Goal: Task Accomplishment & Management: Manage account settings

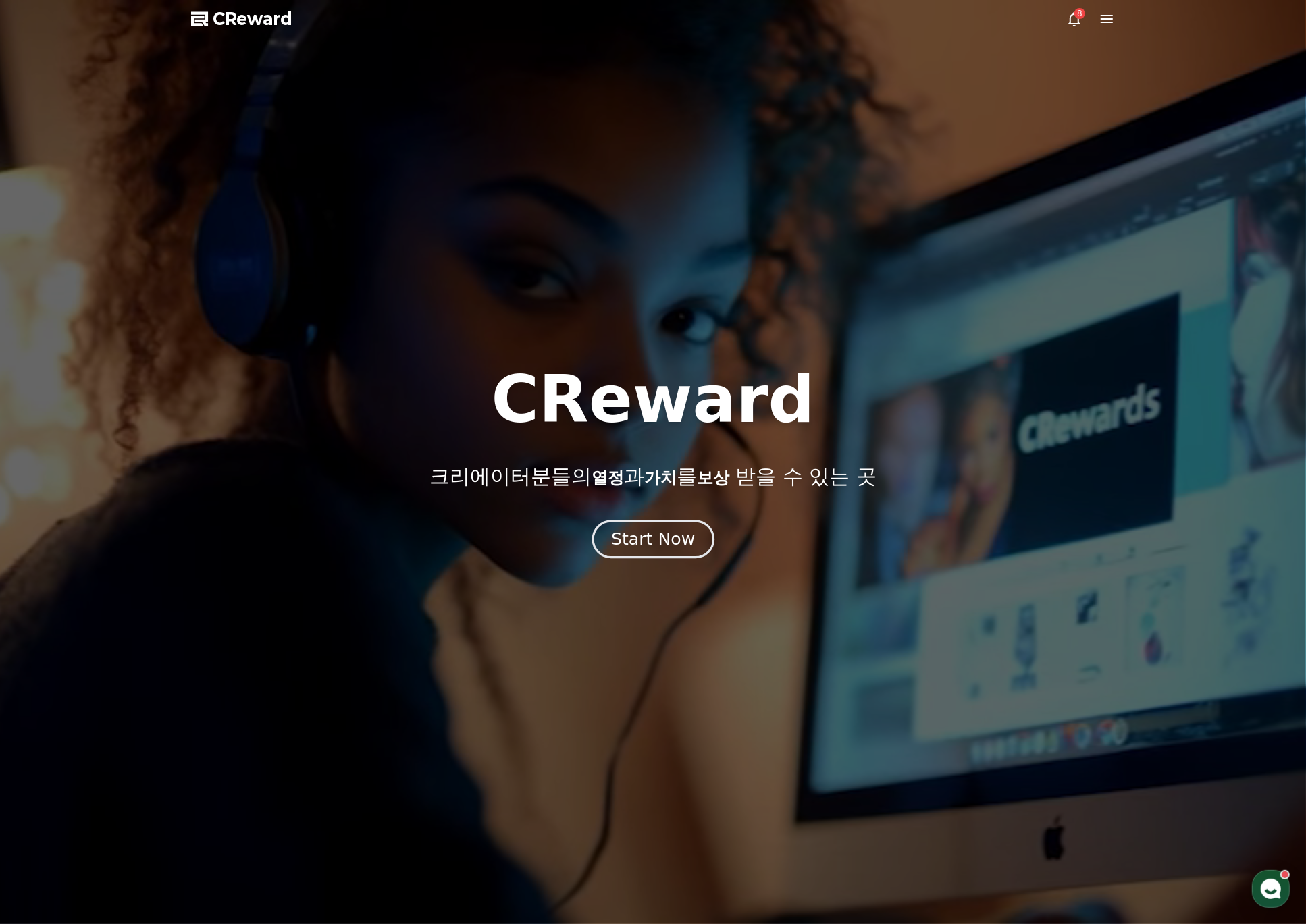
click at [653, 542] on div "Start Now" at bounding box center [653, 540] width 84 height 23
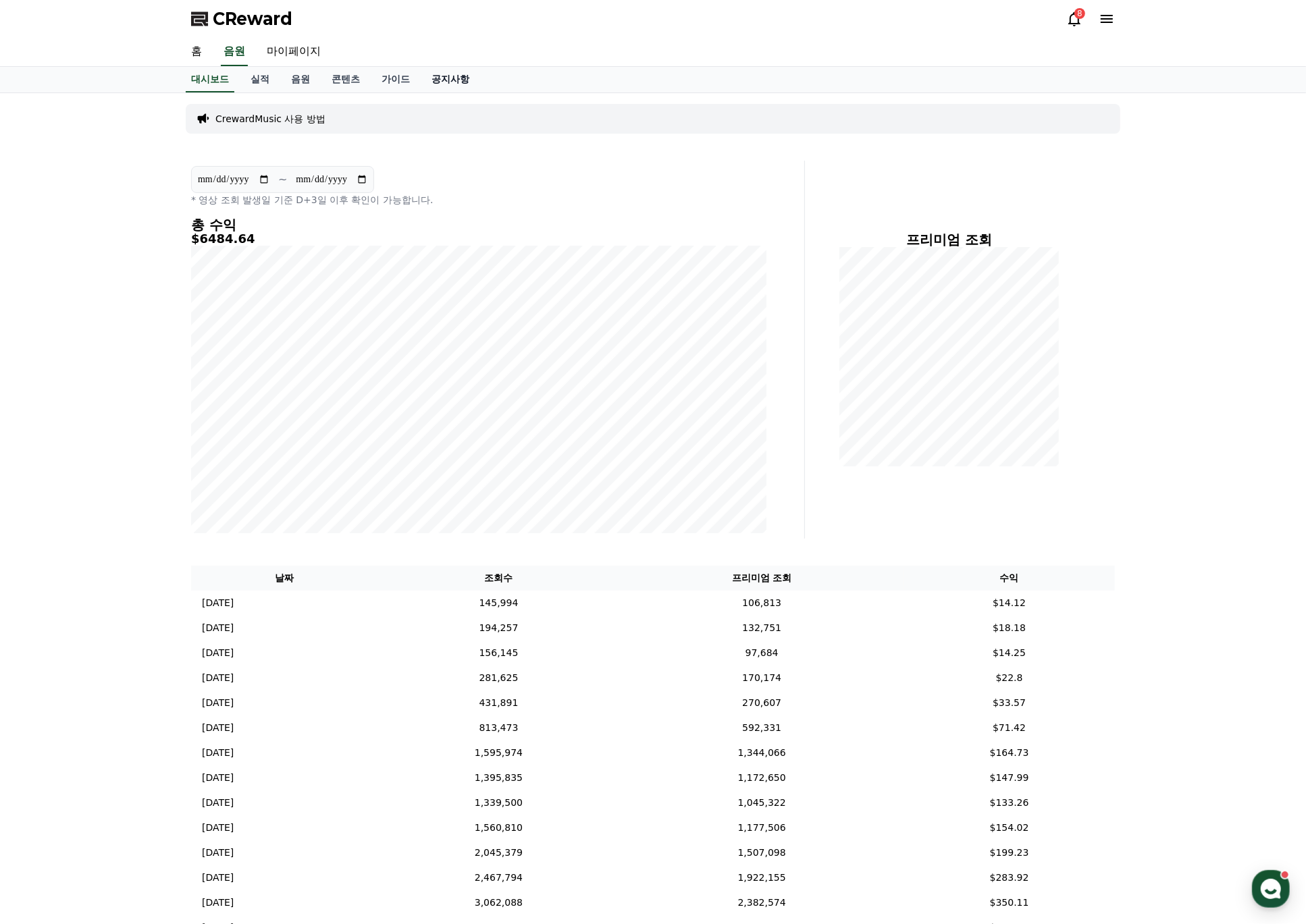
click at [466, 77] on link "공지사항" at bounding box center [450, 80] width 59 height 25
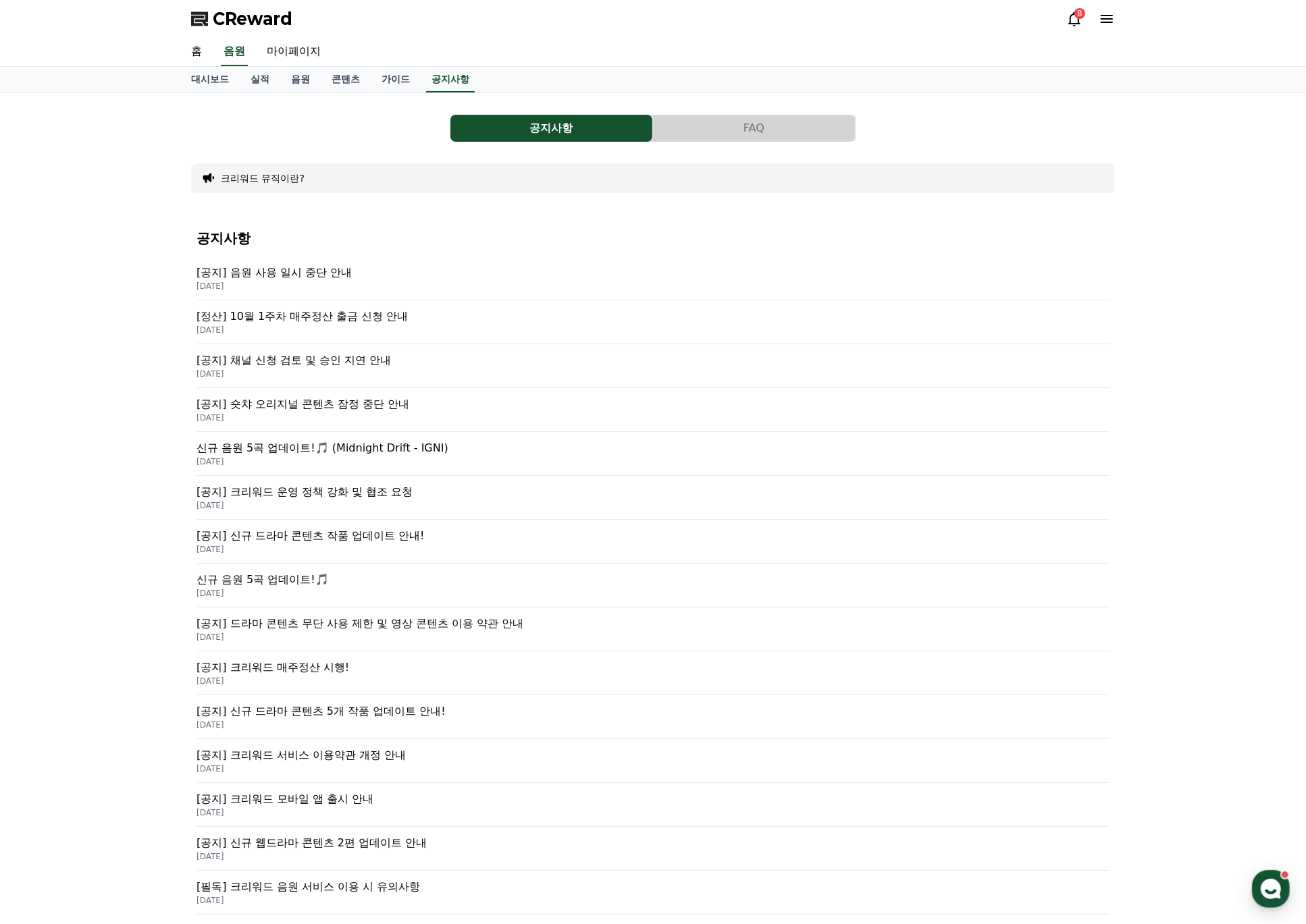
click at [348, 315] on p "[정산] 10월 1주차 매주정산 출금 신청 안내" at bounding box center [653, 316] width 913 height 16
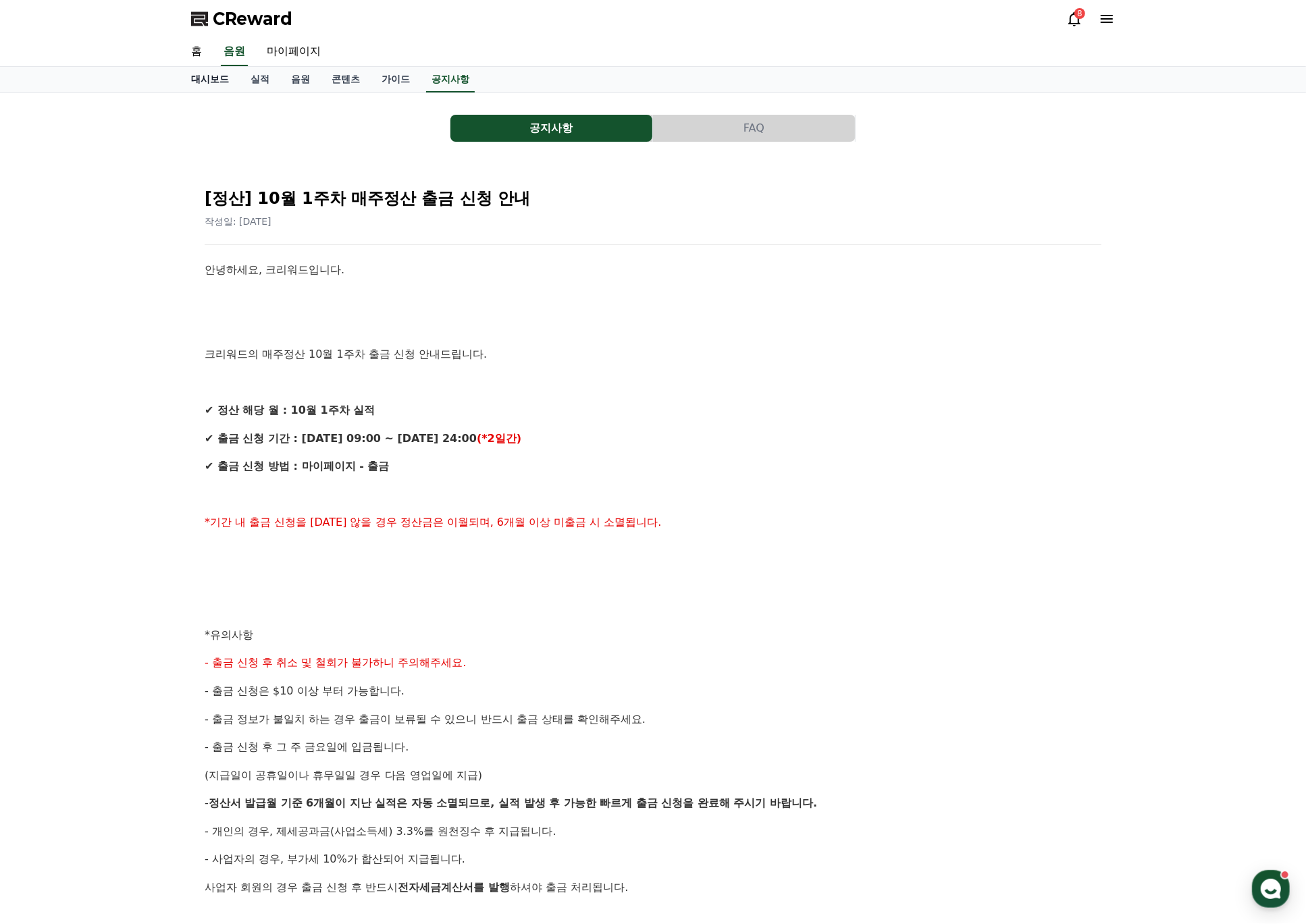
click at [210, 81] on link "대시보드" at bounding box center [210, 80] width 59 height 25
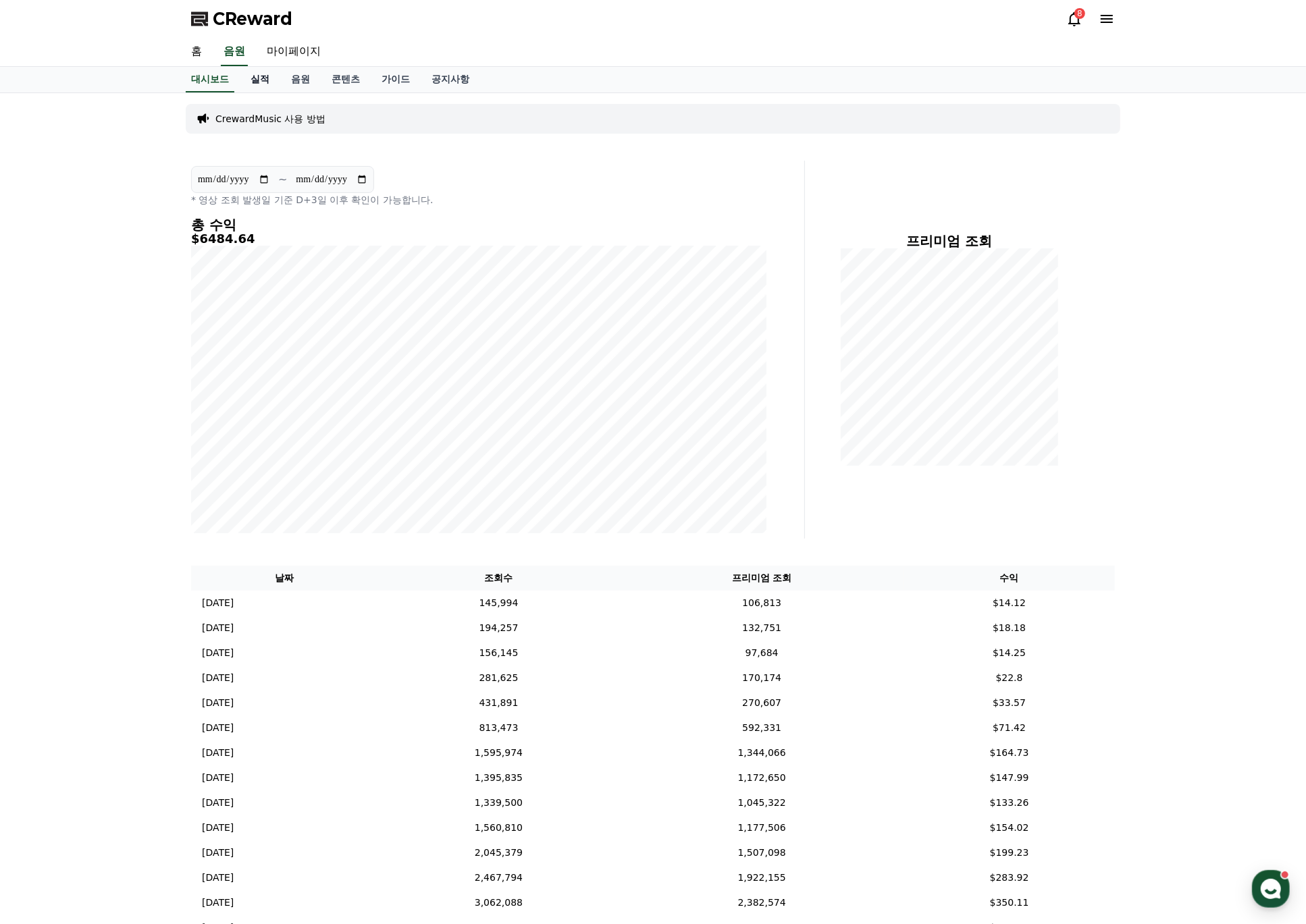
click at [261, 79] on link "실적" at bounding box center [260, 80] width 41 height 25
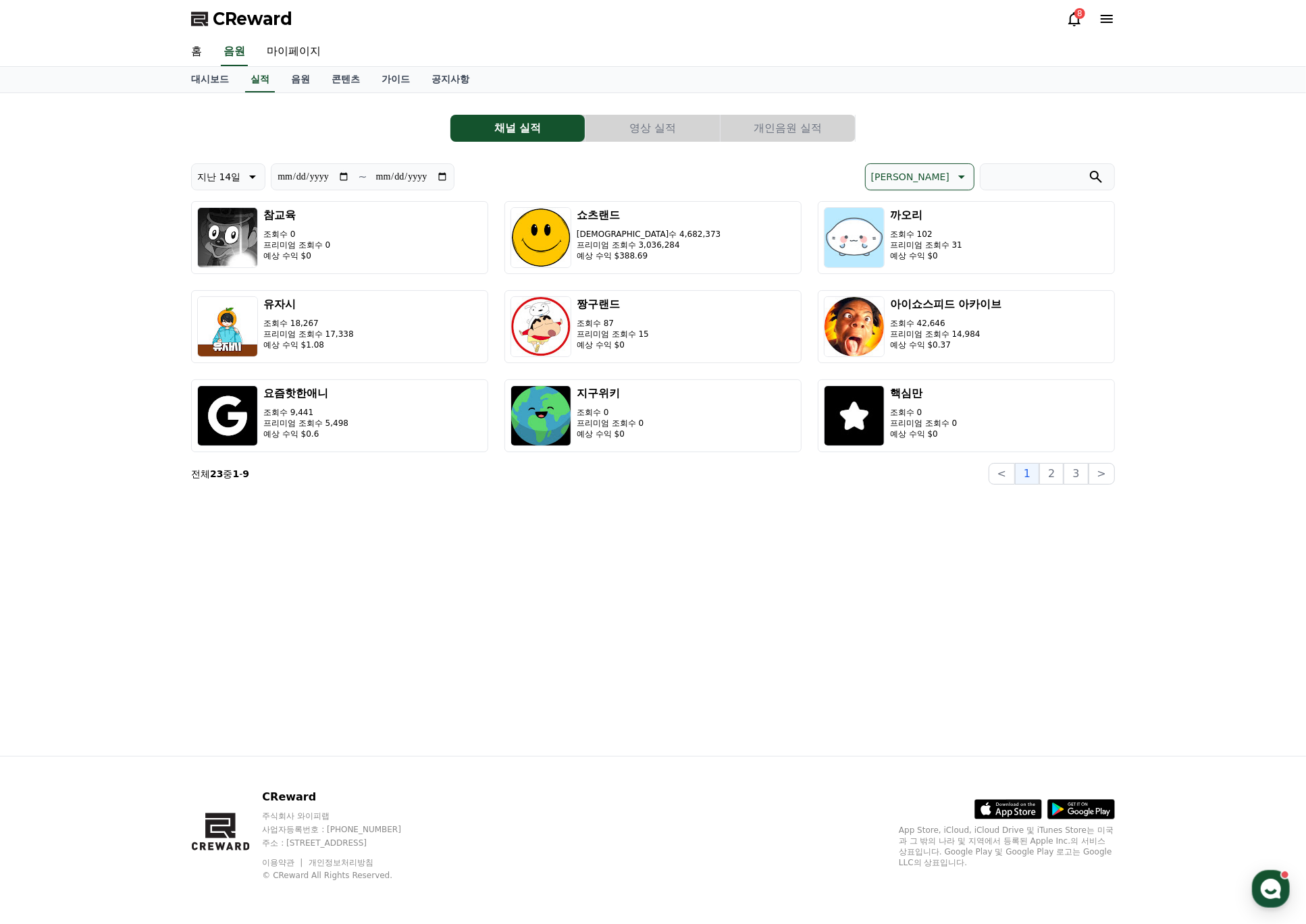
click at [807, 138] on button "개인음원 실적" at bounding box center [787, 128] width 134 height 27
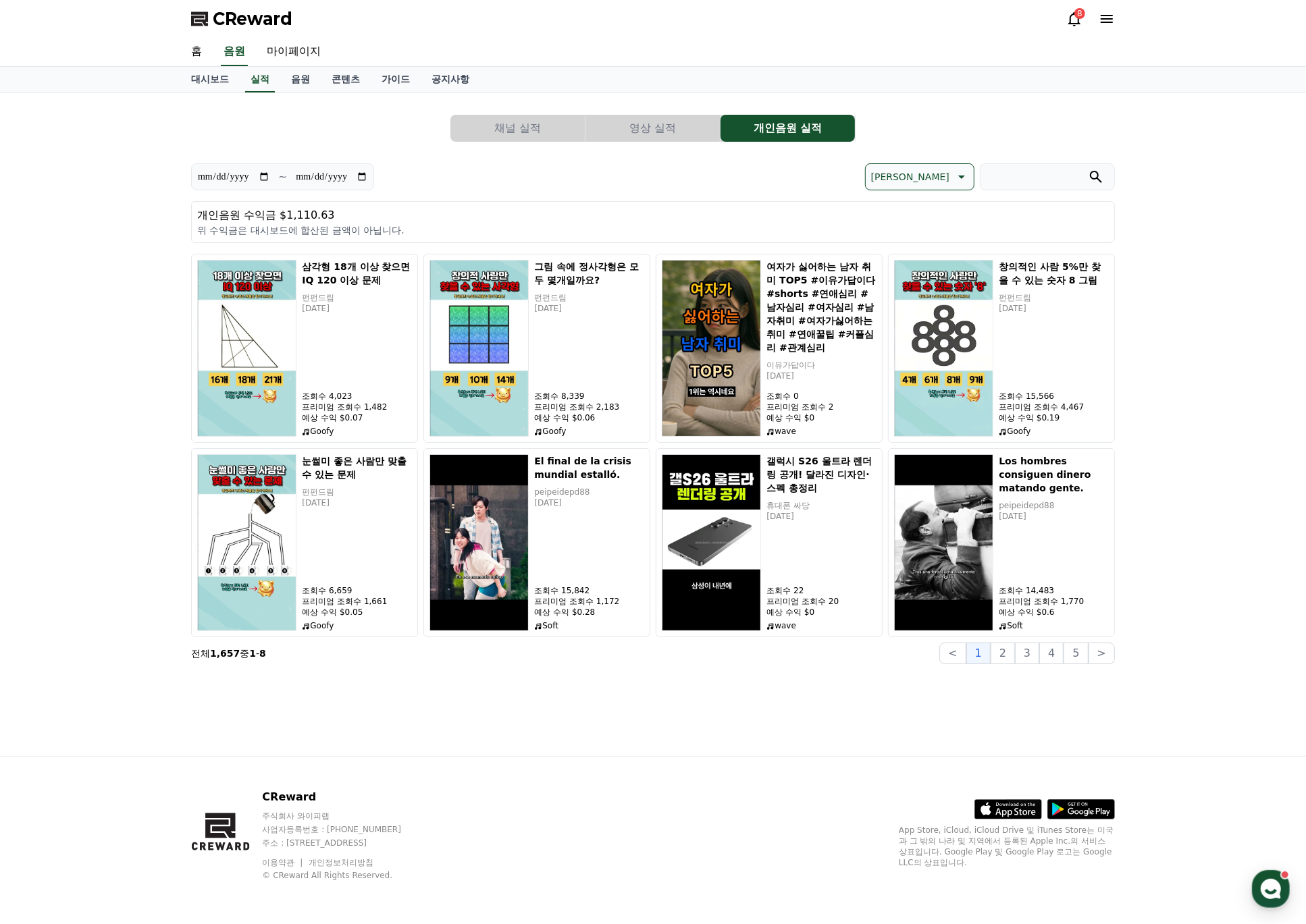
click at [655, 121] on button "영상 실적" at bounding box center [653, 128] width 134 height 27
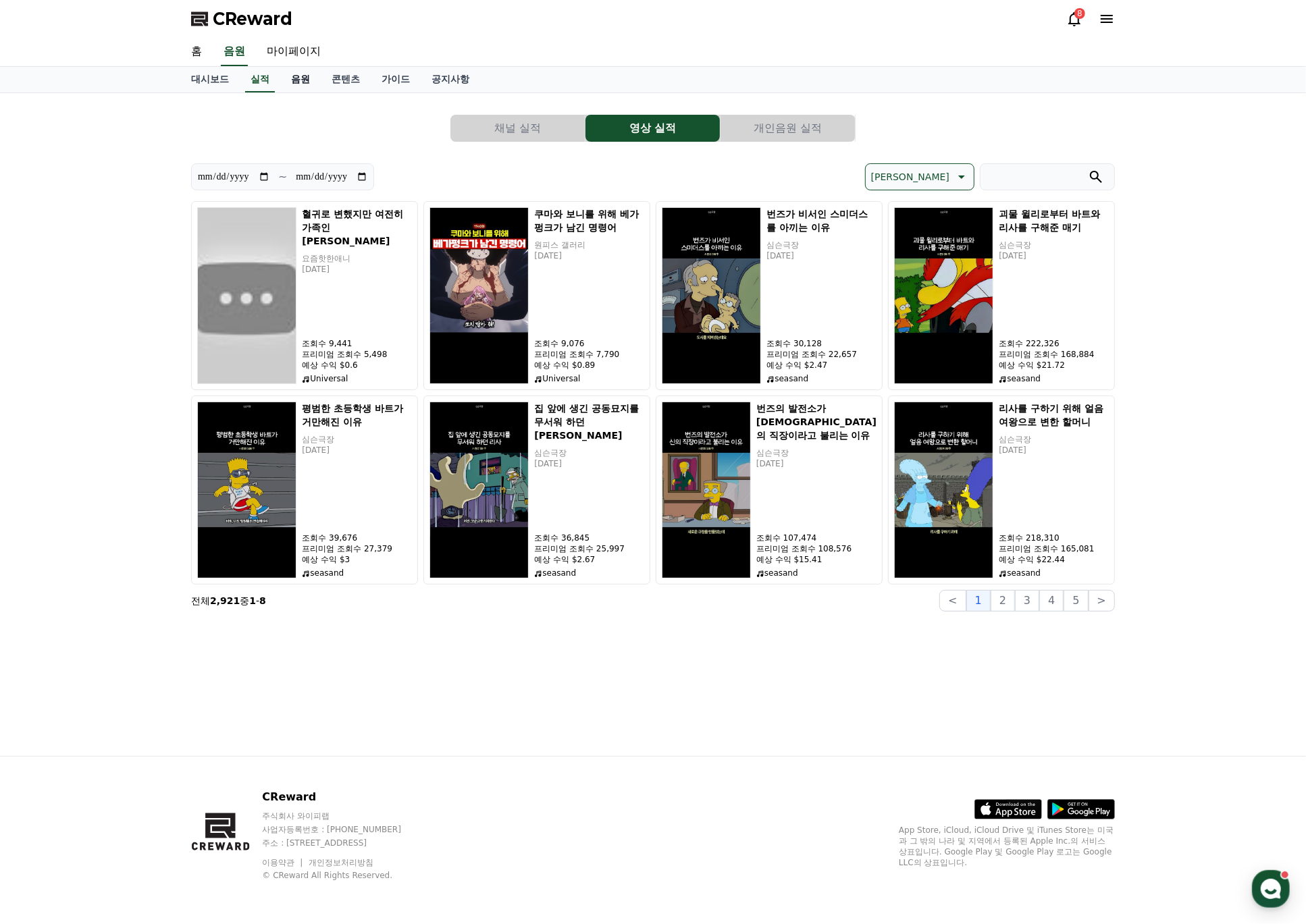
click at [290, 75] on link "음원" at bounding box center [301, 80] width 41 height 25
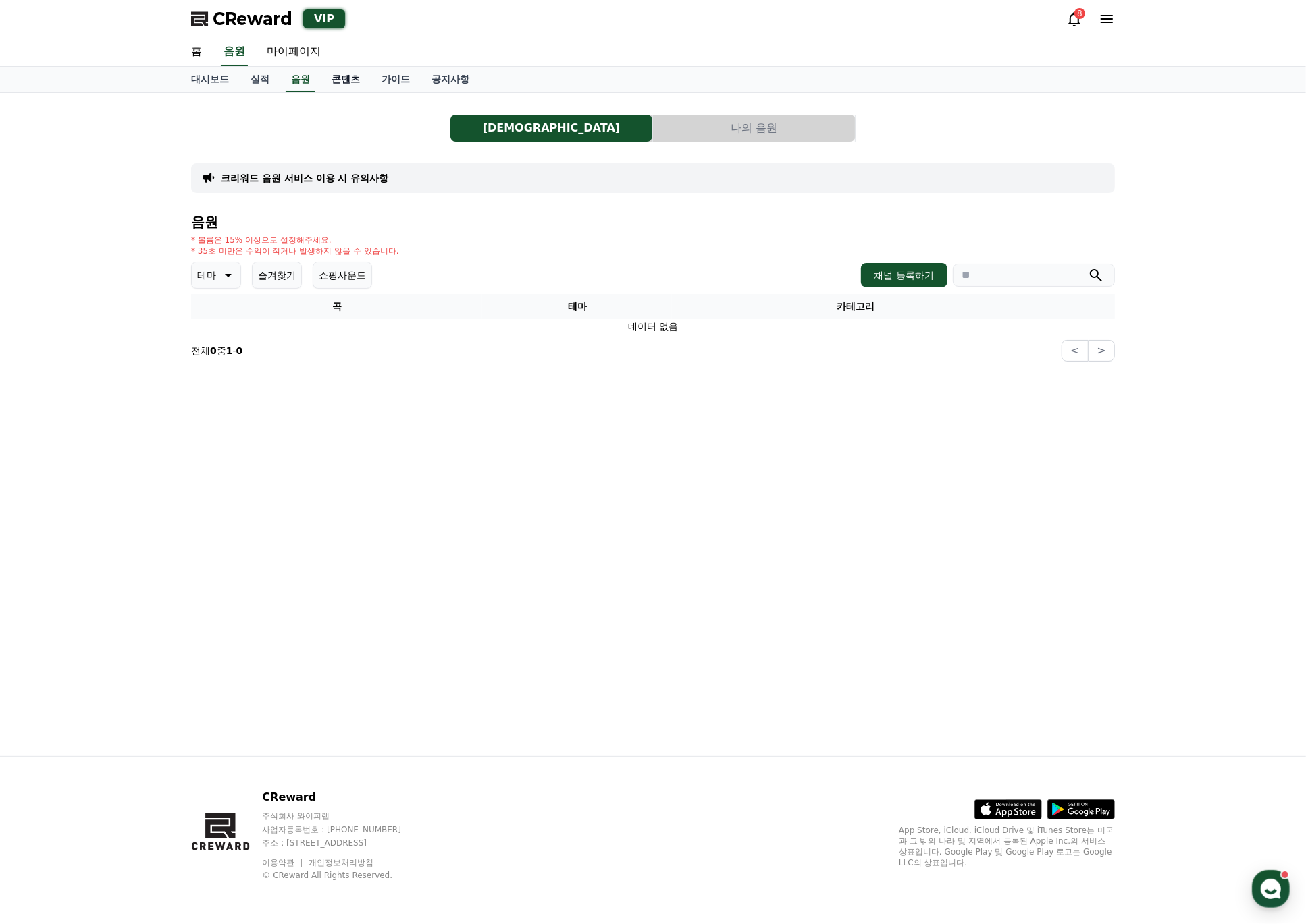
click at [342, 82] on link "콘텐츠" at bounding box center [345, 80] width 50 height 25
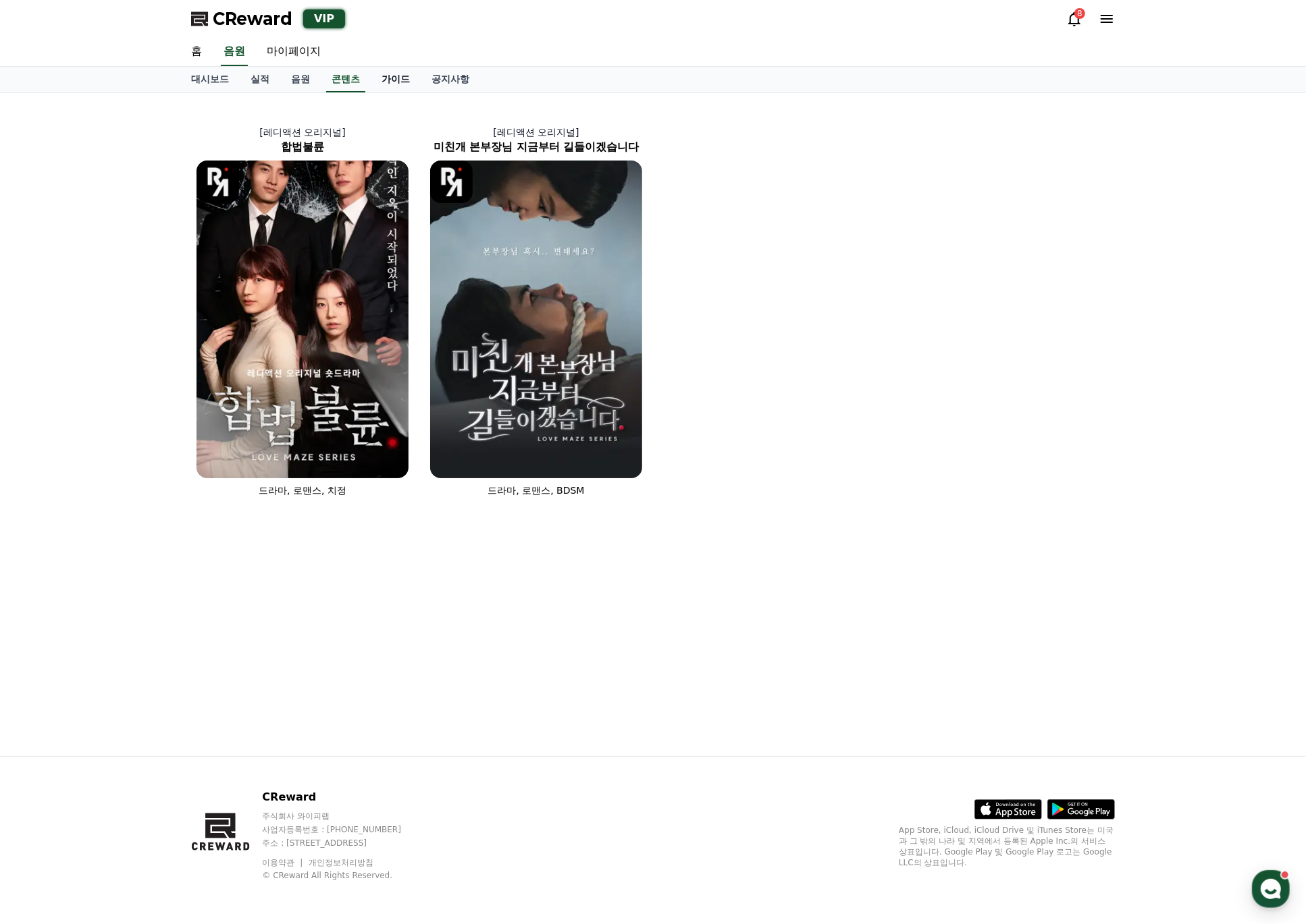
click at [387, 77] on link "가이드" at bounding box center [395, 80] width 50 height 25
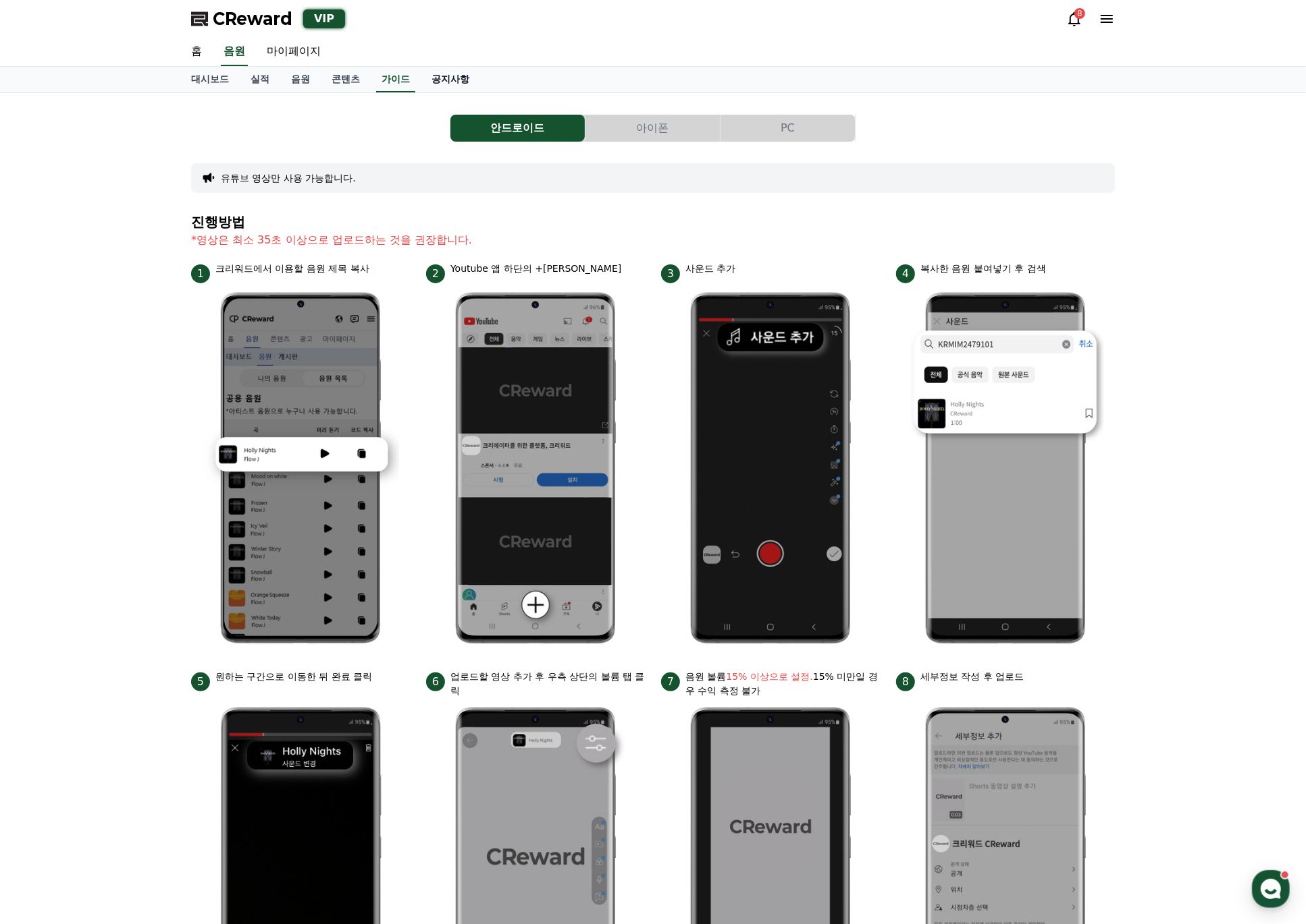
click at [423, 77] on link "공지사항" at bounding box center [450, 80] width 59 height 25
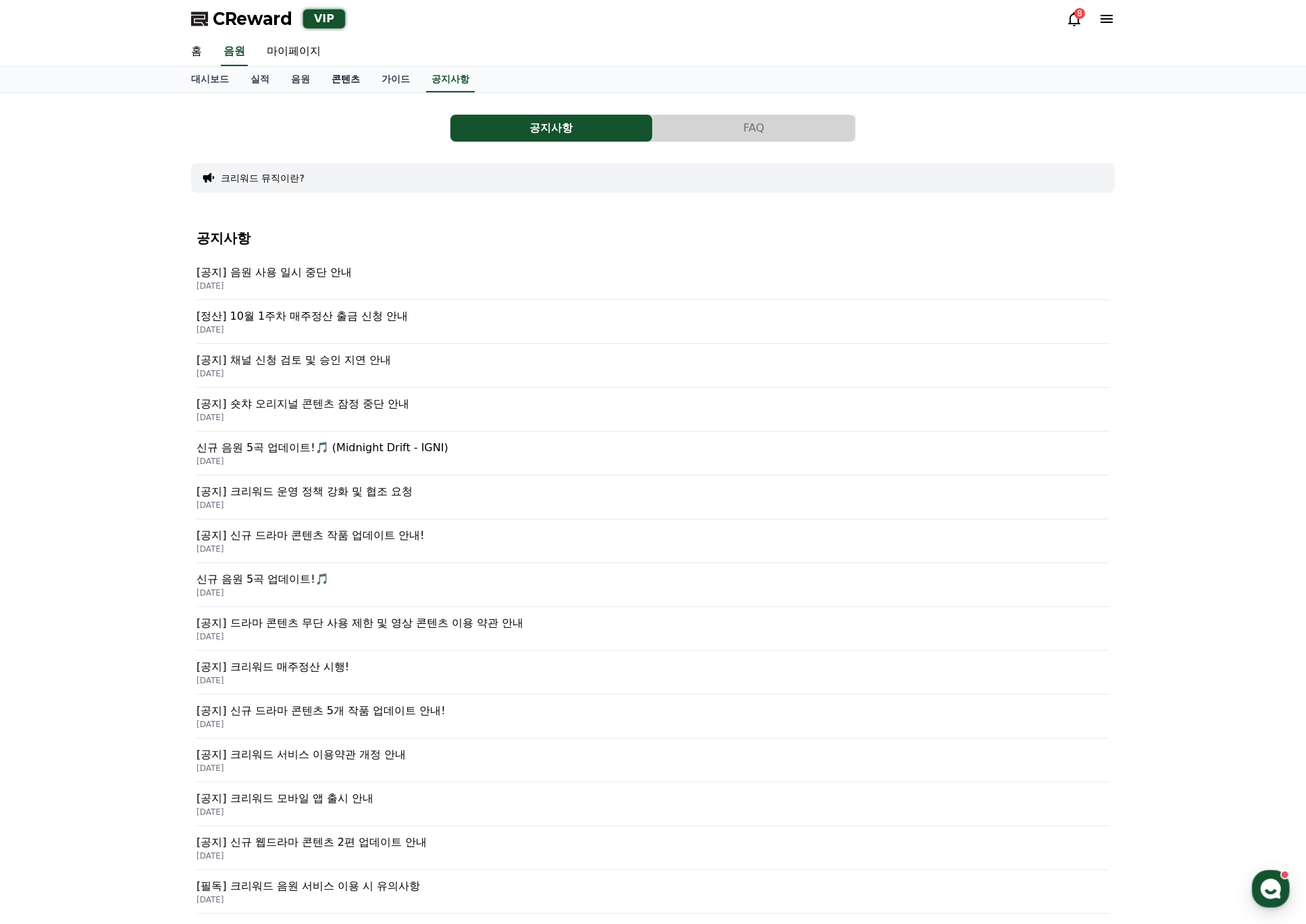
click at [325, 76] on link "콘텐츠" at bounding box center [345, 80] width 50 height 25
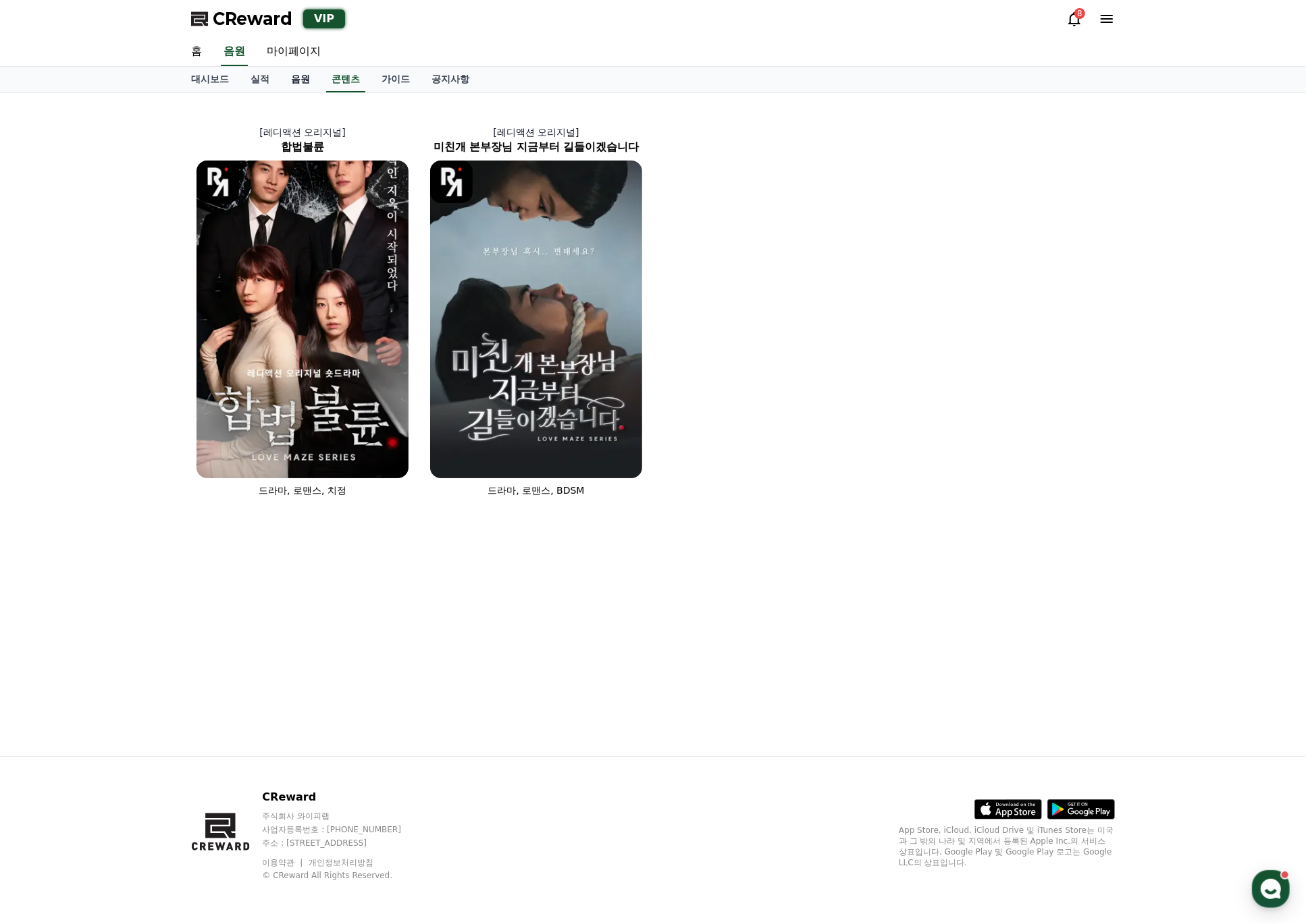
click at [281, 75] on link "음원" at bounding box center [301, 80] width 41 height 25
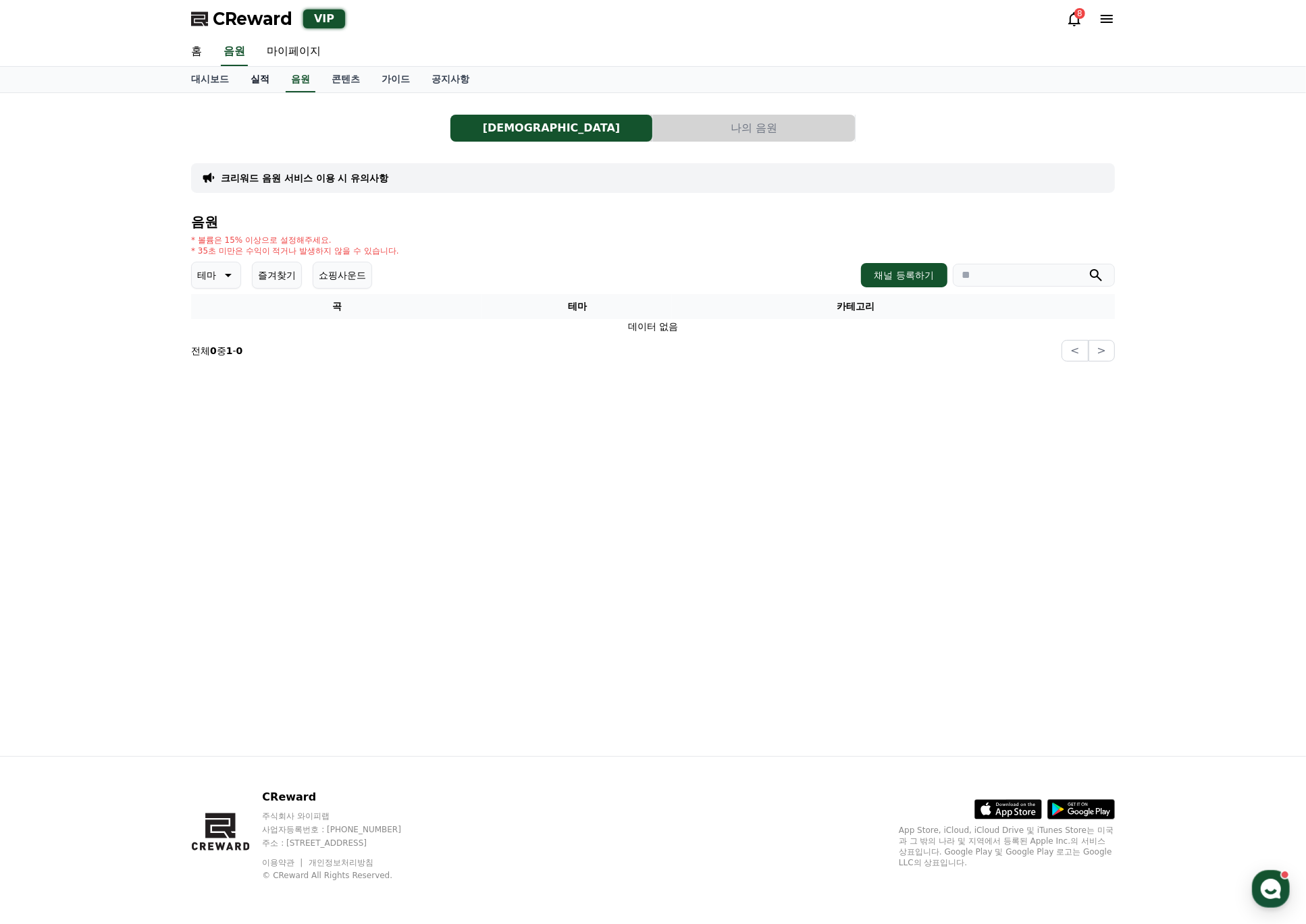
click at [258, 77] on link "실적" at bounding box center [260, 80] width 41 height 25
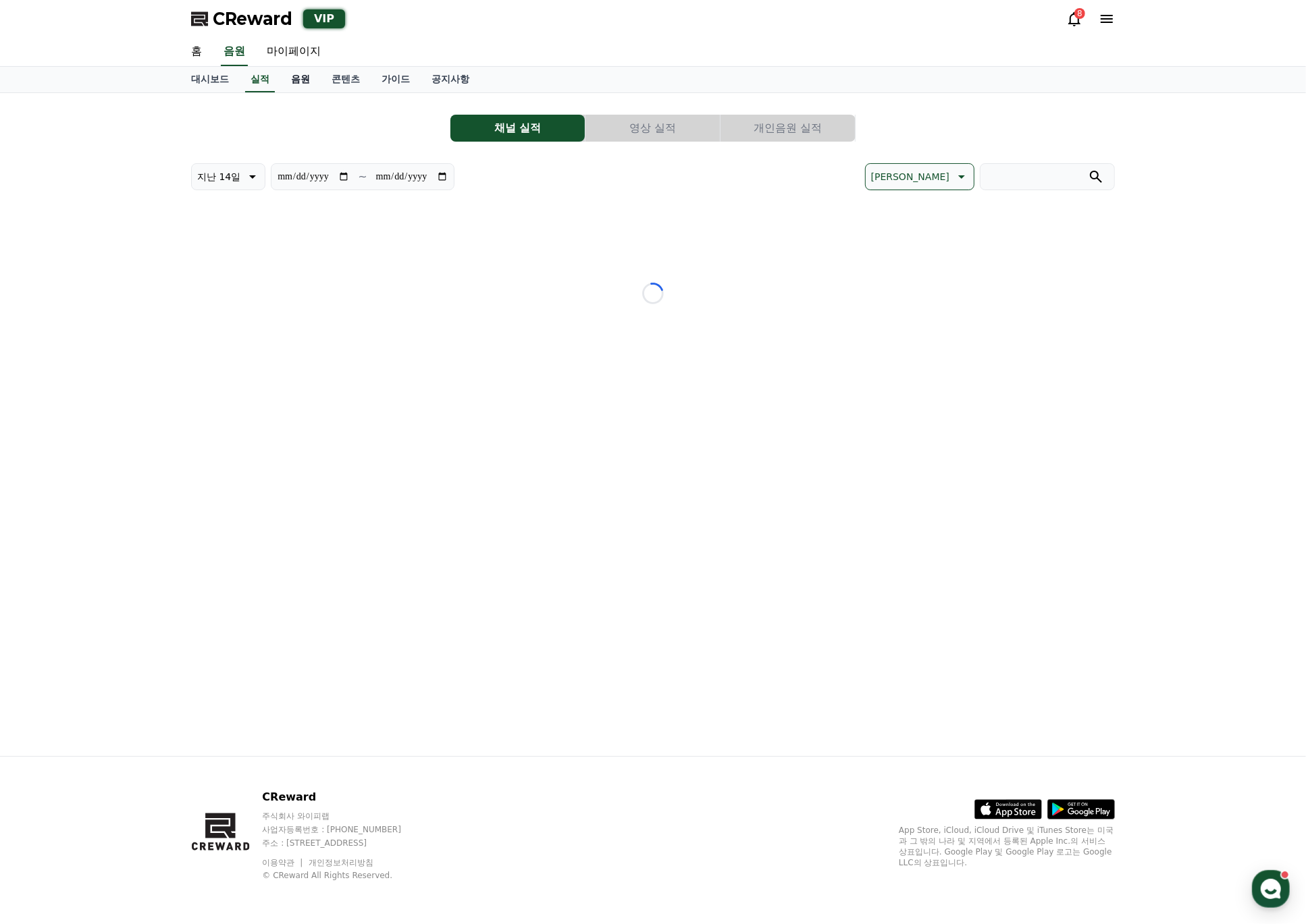
click at [296, 72] on link "음원" at bounding box center [301, 80] width 41 height 25
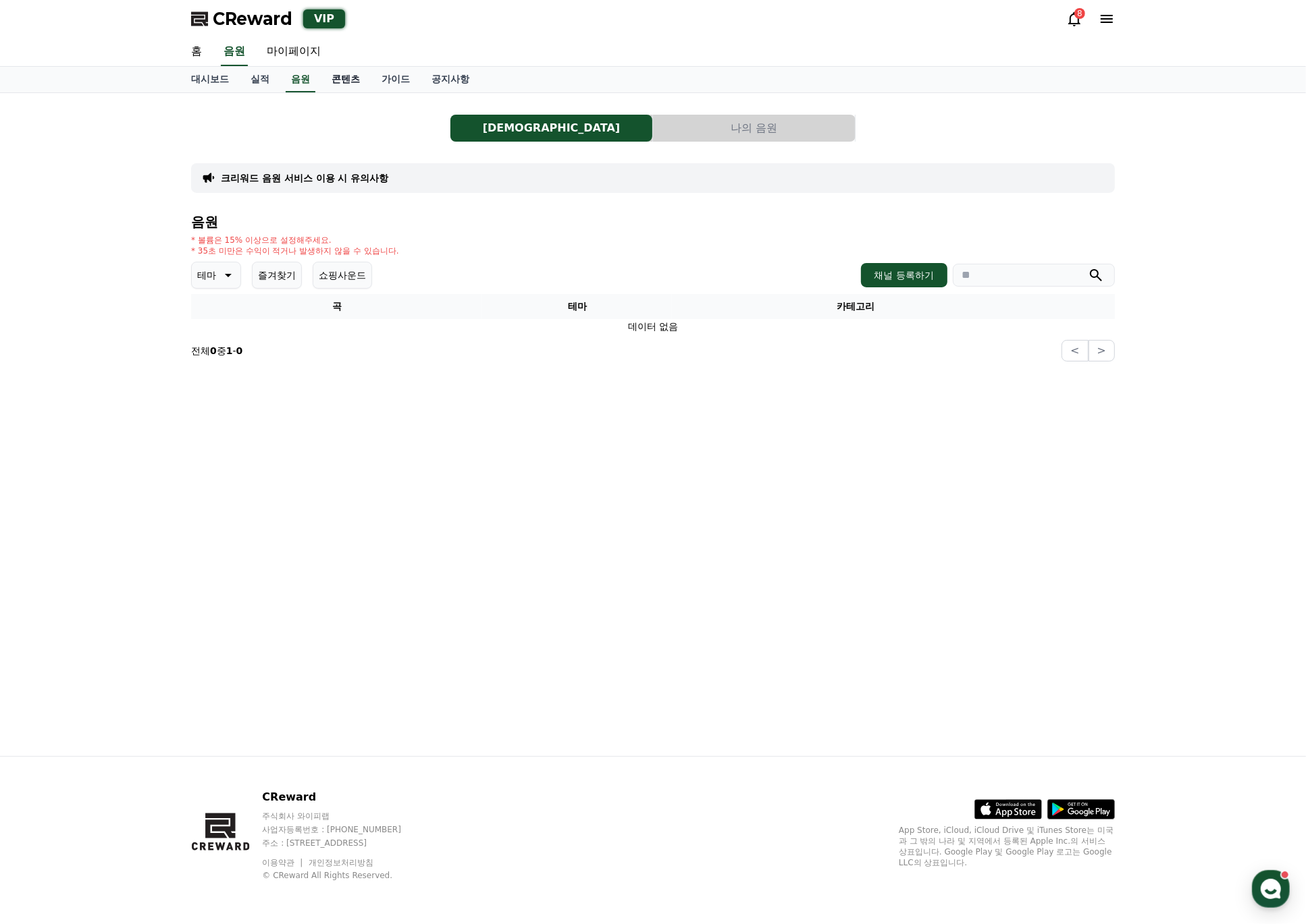
click at [352, 81] on link "콘텐츠" at bounding box center [345, 80] width 50 height 25
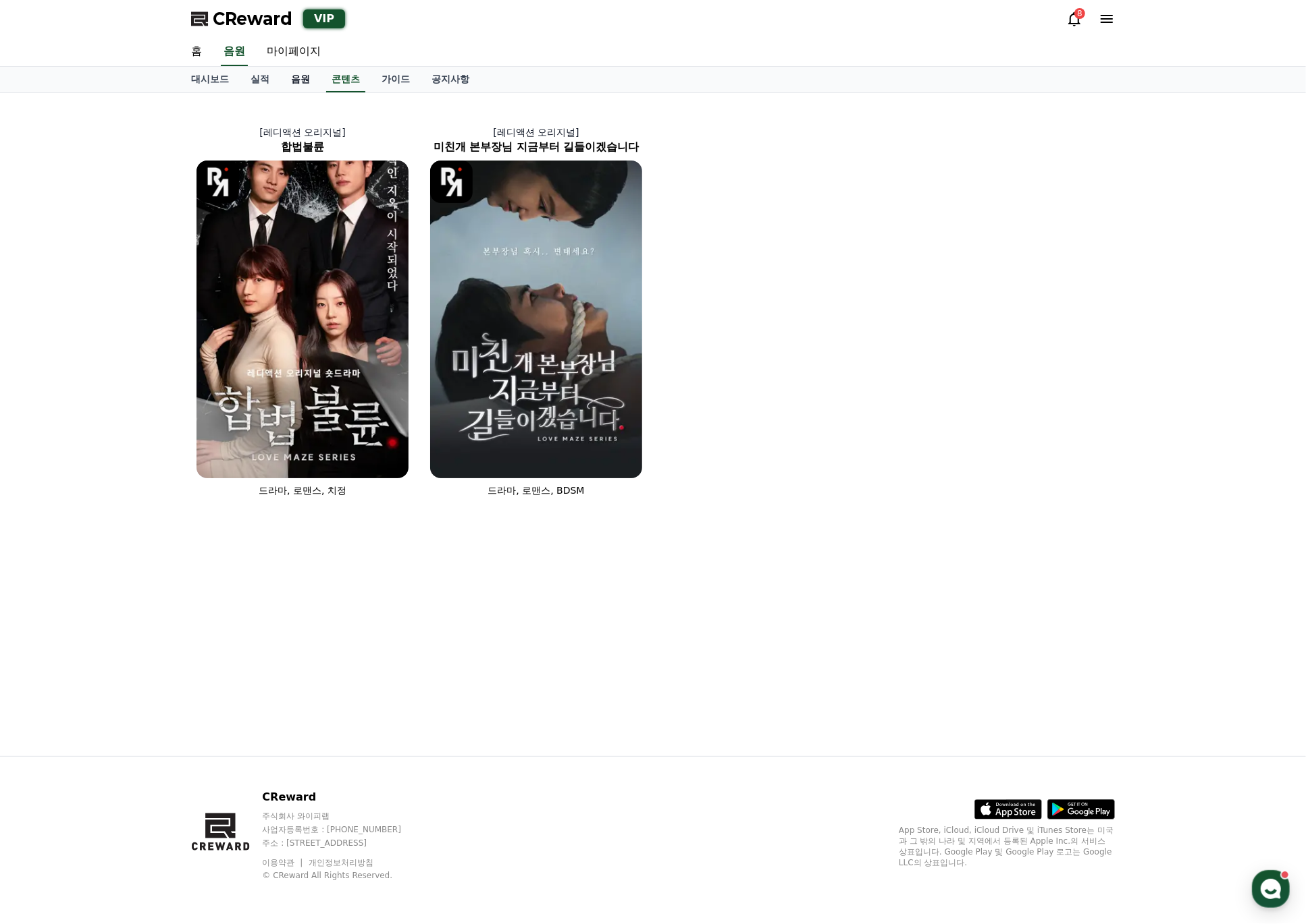
click at [316, 82] on link "음원" at bounding box center [301, 80] width 41 height 25
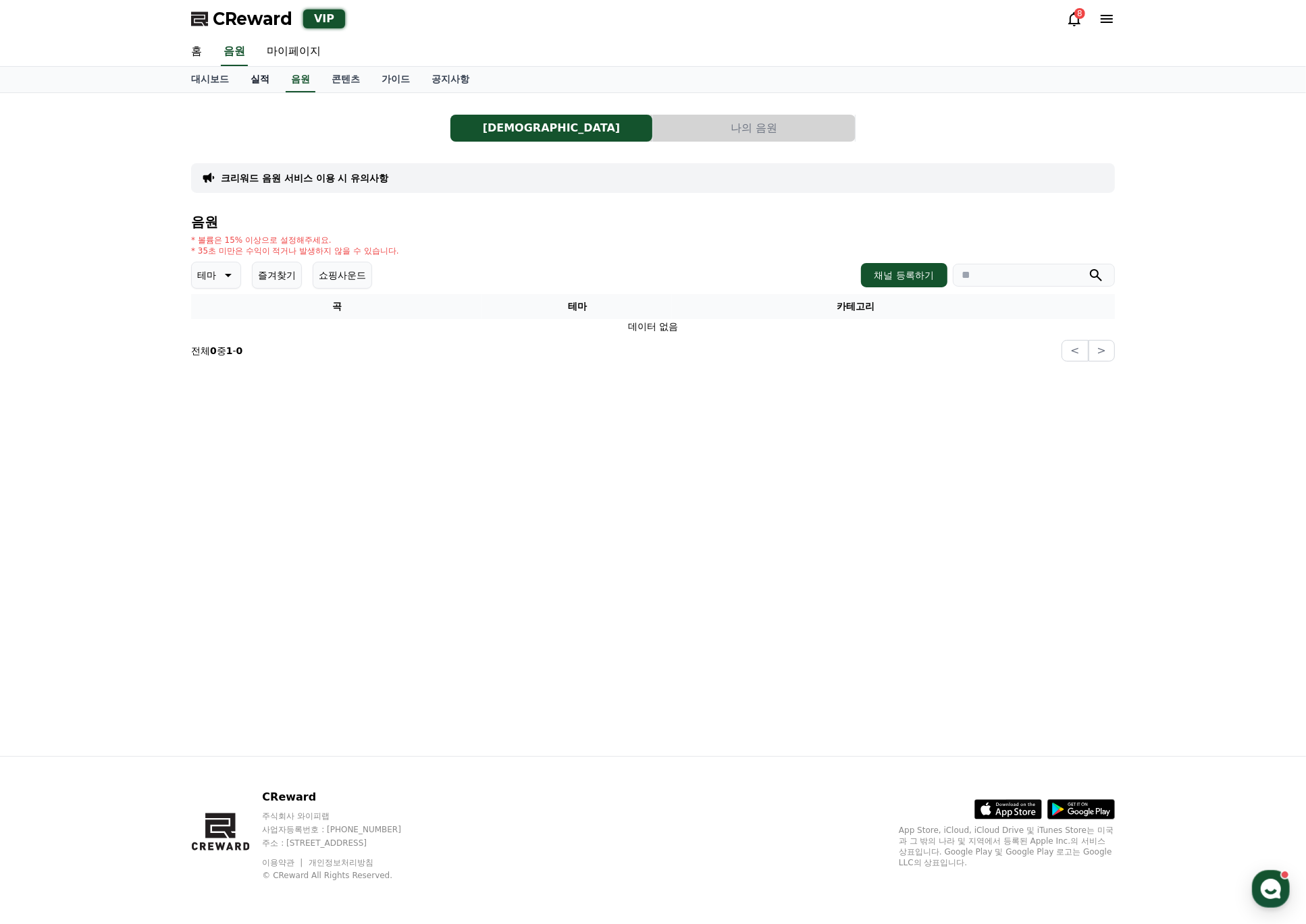
click at [247, 79] on link "실적" at bounding box center [260, 80] width 41 height 25
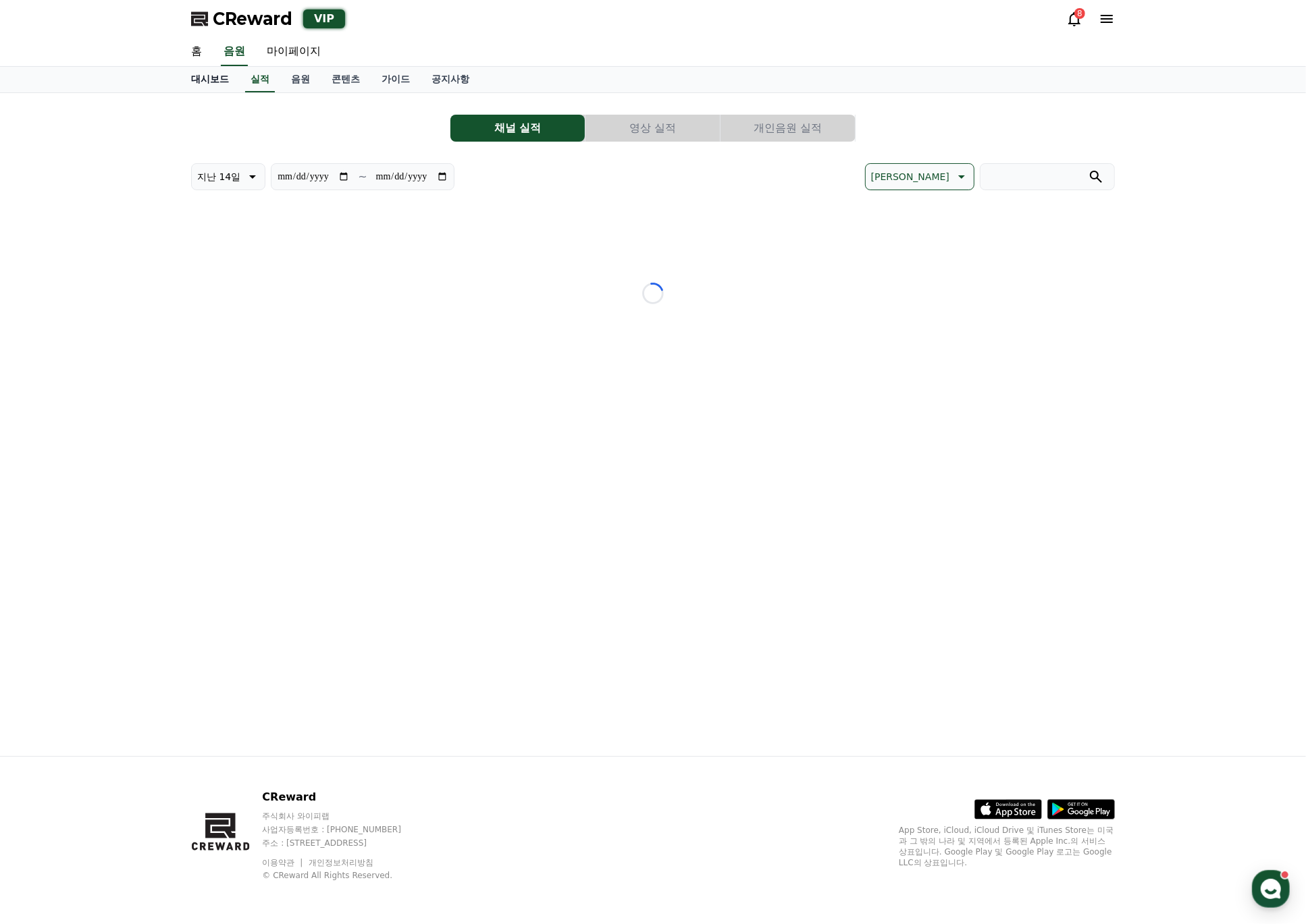
click at [202, 79] on link "대시보드" at bounding box center [210, 80] width 59 height 25
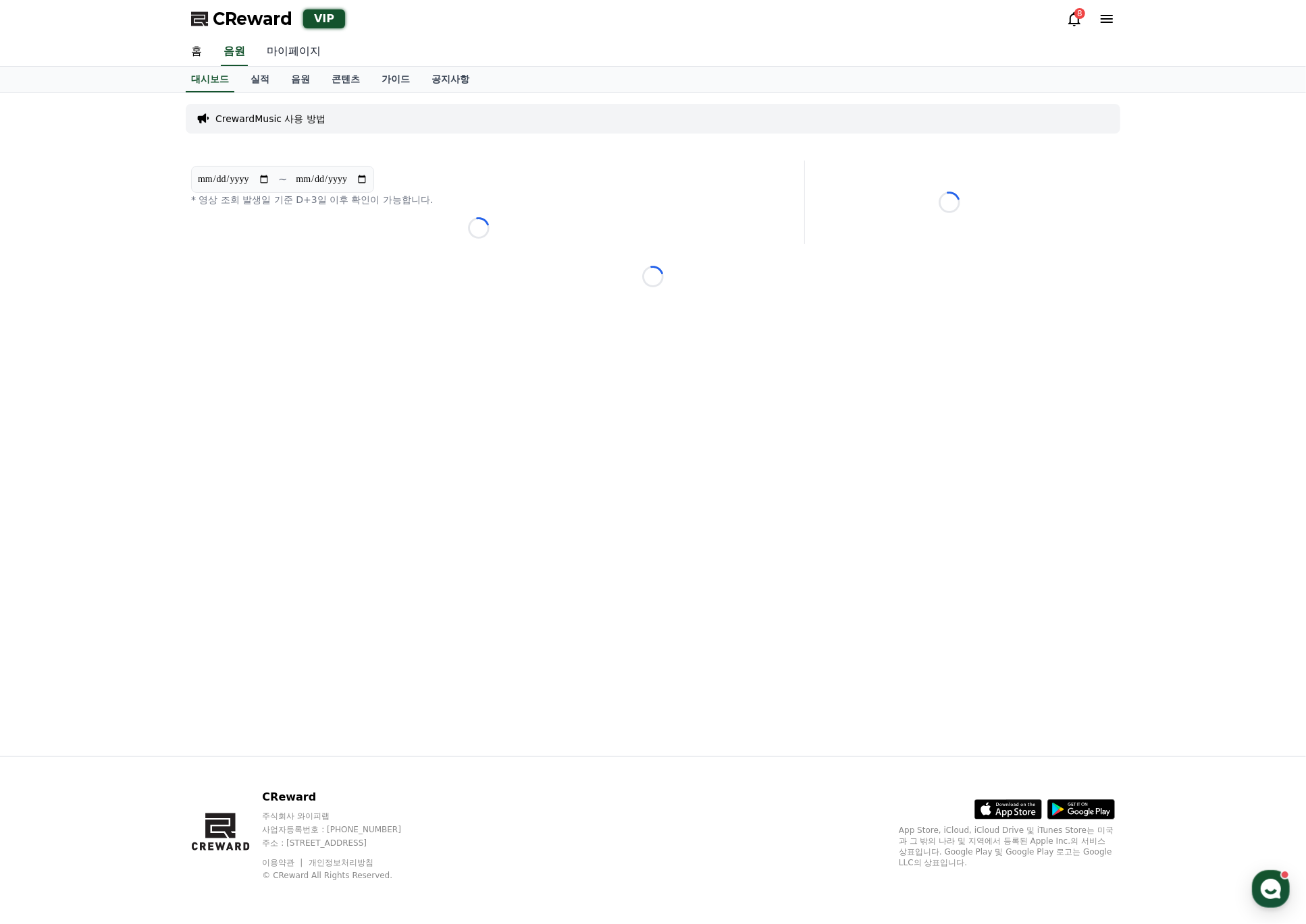
click at [300, 53] on link "마이페이지" at bounding box center [293, 51] width 76 height 28
select select "**********"
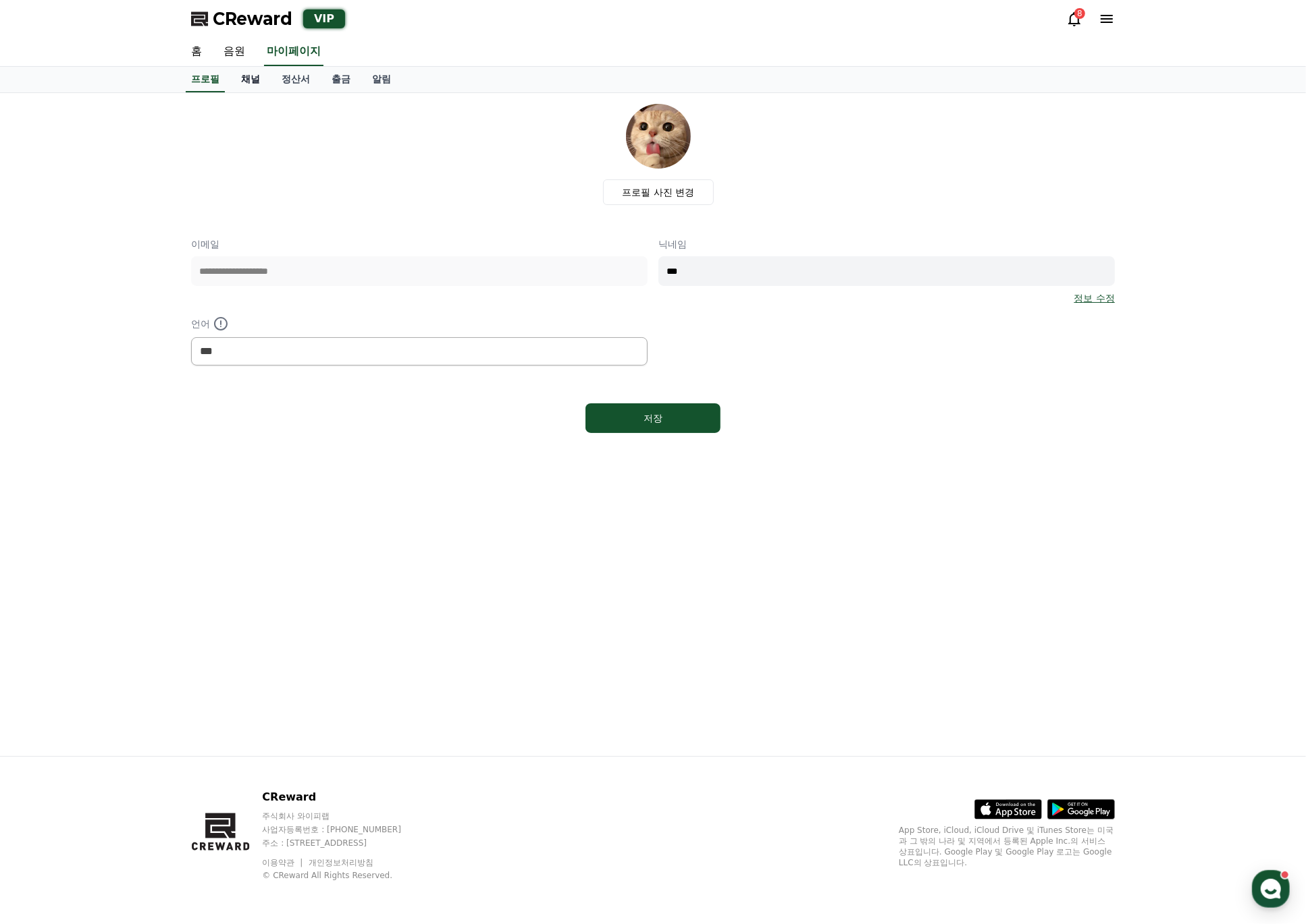
click at [252, 85] on link "채널" at bounding box center [251, 80] width 41 height 25
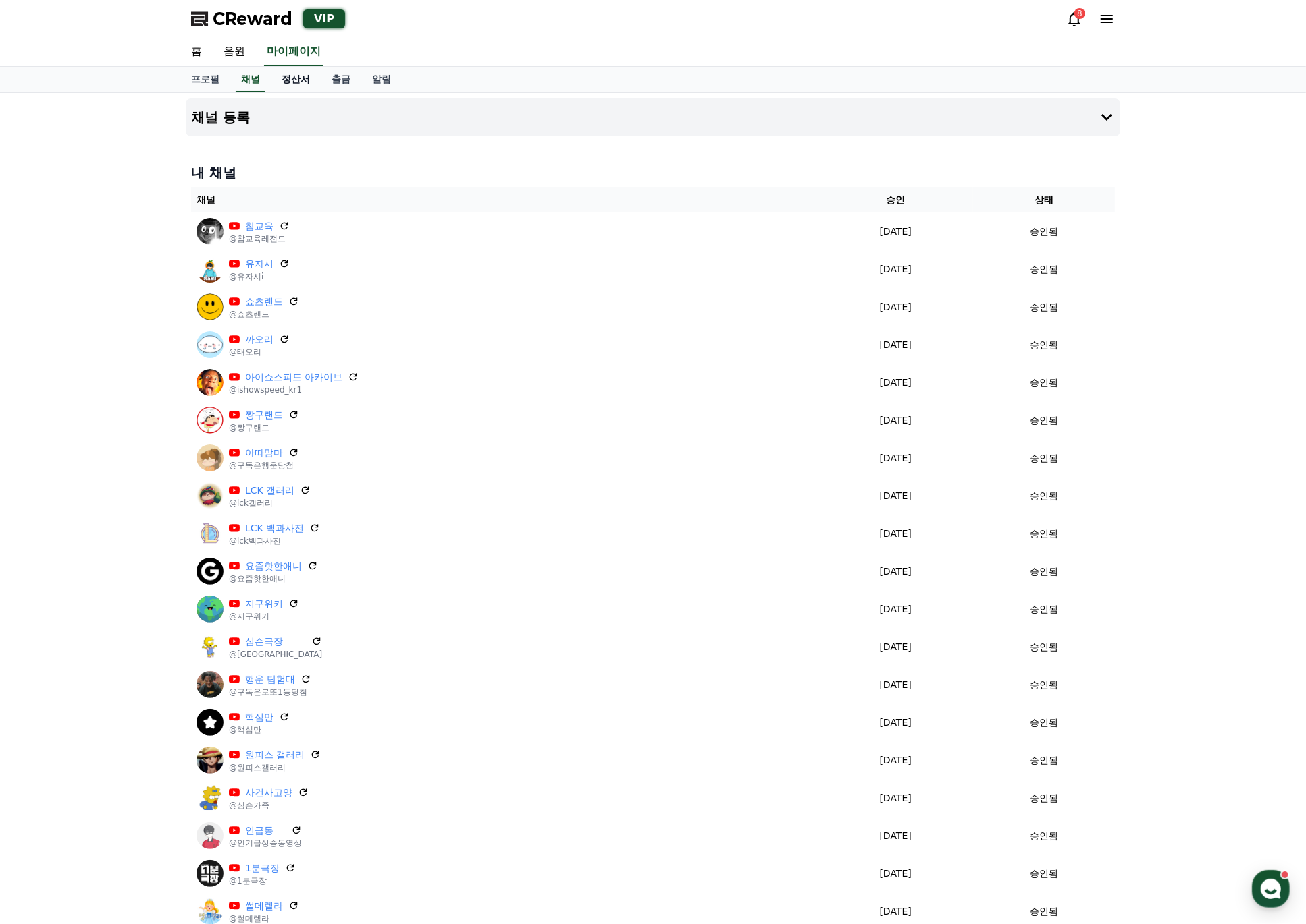
click at [286, 81] on link "정산서" at bounding box center [295, 80] width 50 height 25
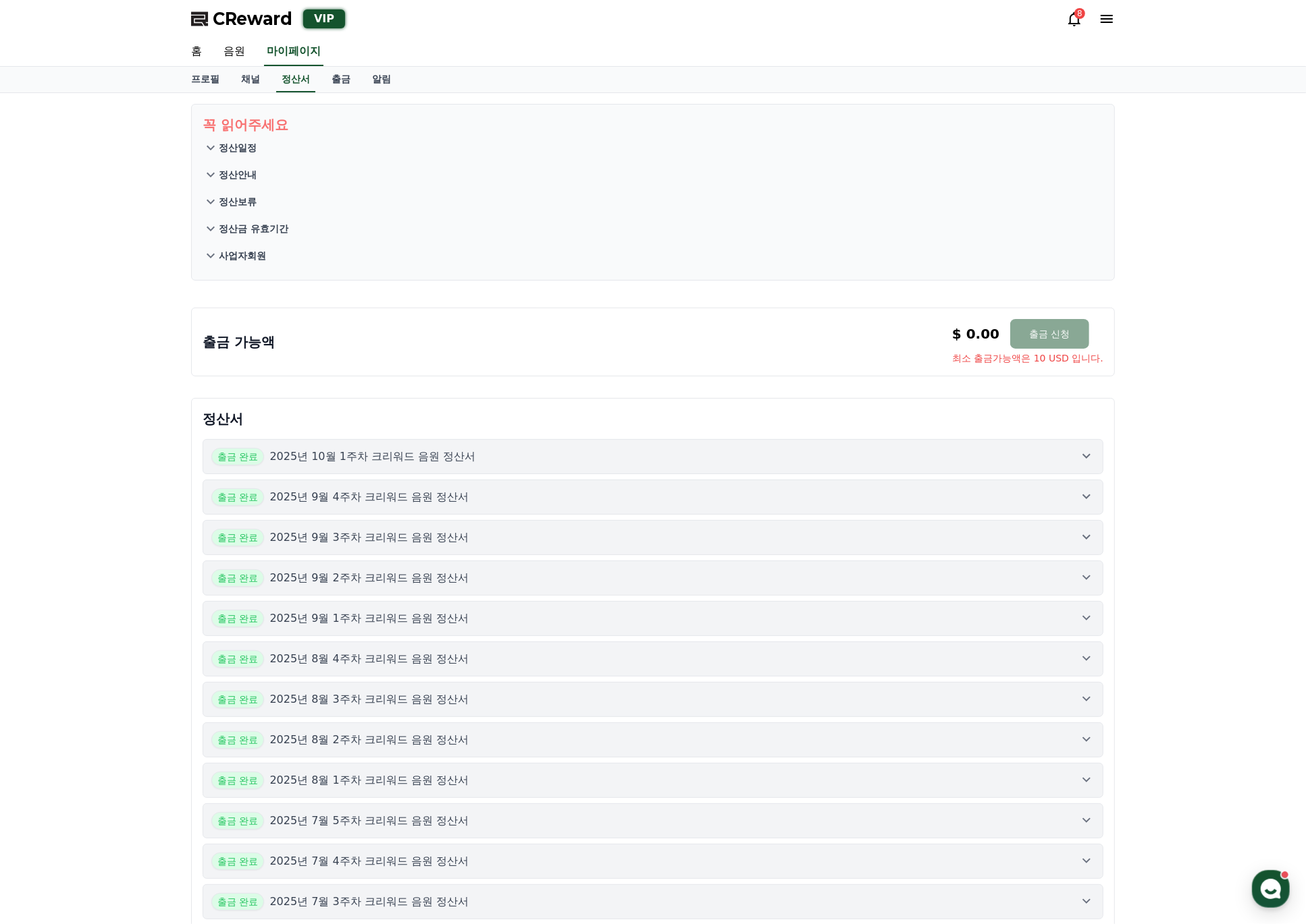
click at [508, 450] on div "출금 완료 2025년 10월 1주차 크리워드 음원 정산서" at bounding box center [653, 457] width 883 height 17
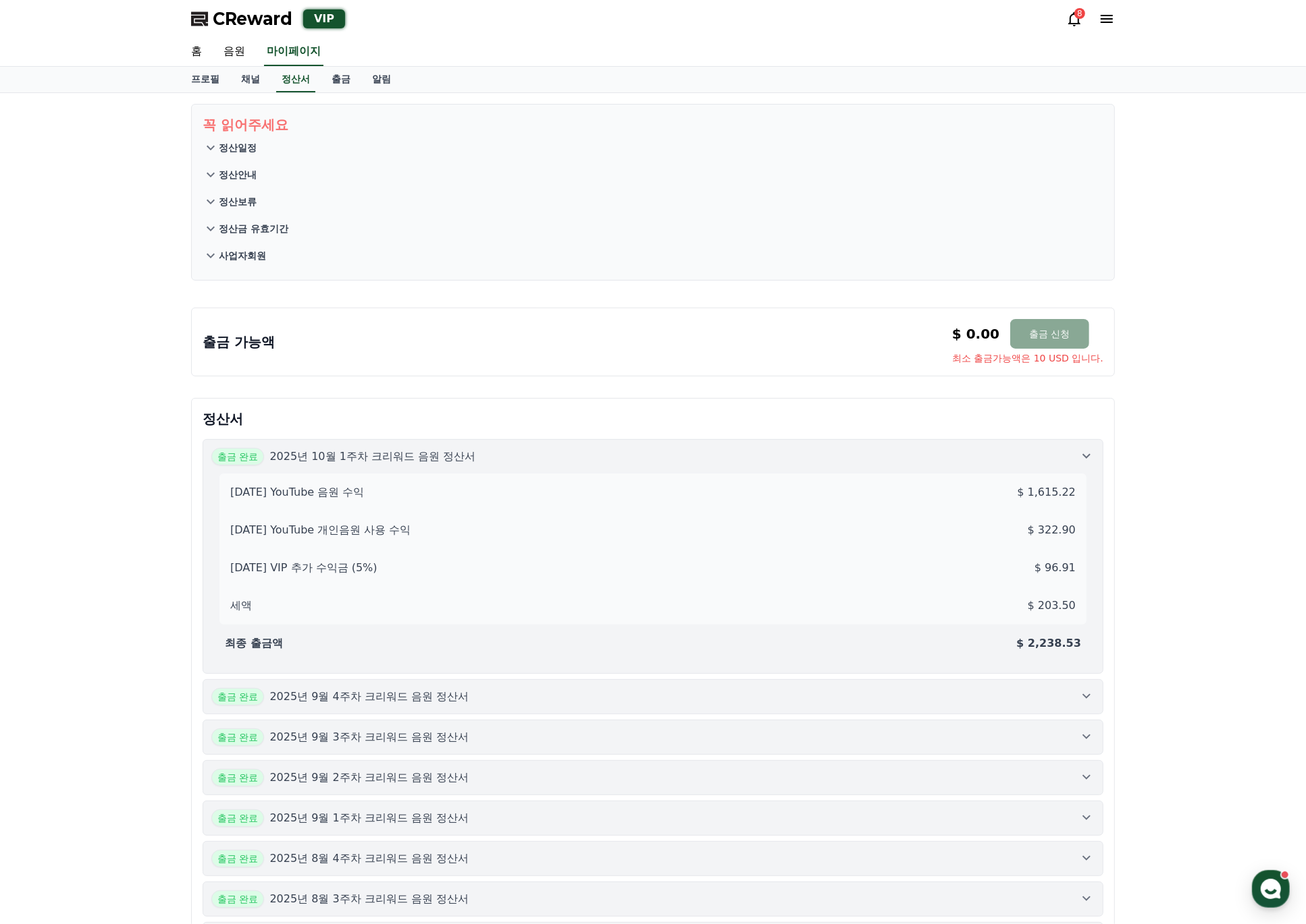
click at [508, 450] on div "출금 완료 2025년 10월 1주차 크리워드 음원 정산서" at bounding box center [653, 457] width 883 height 17
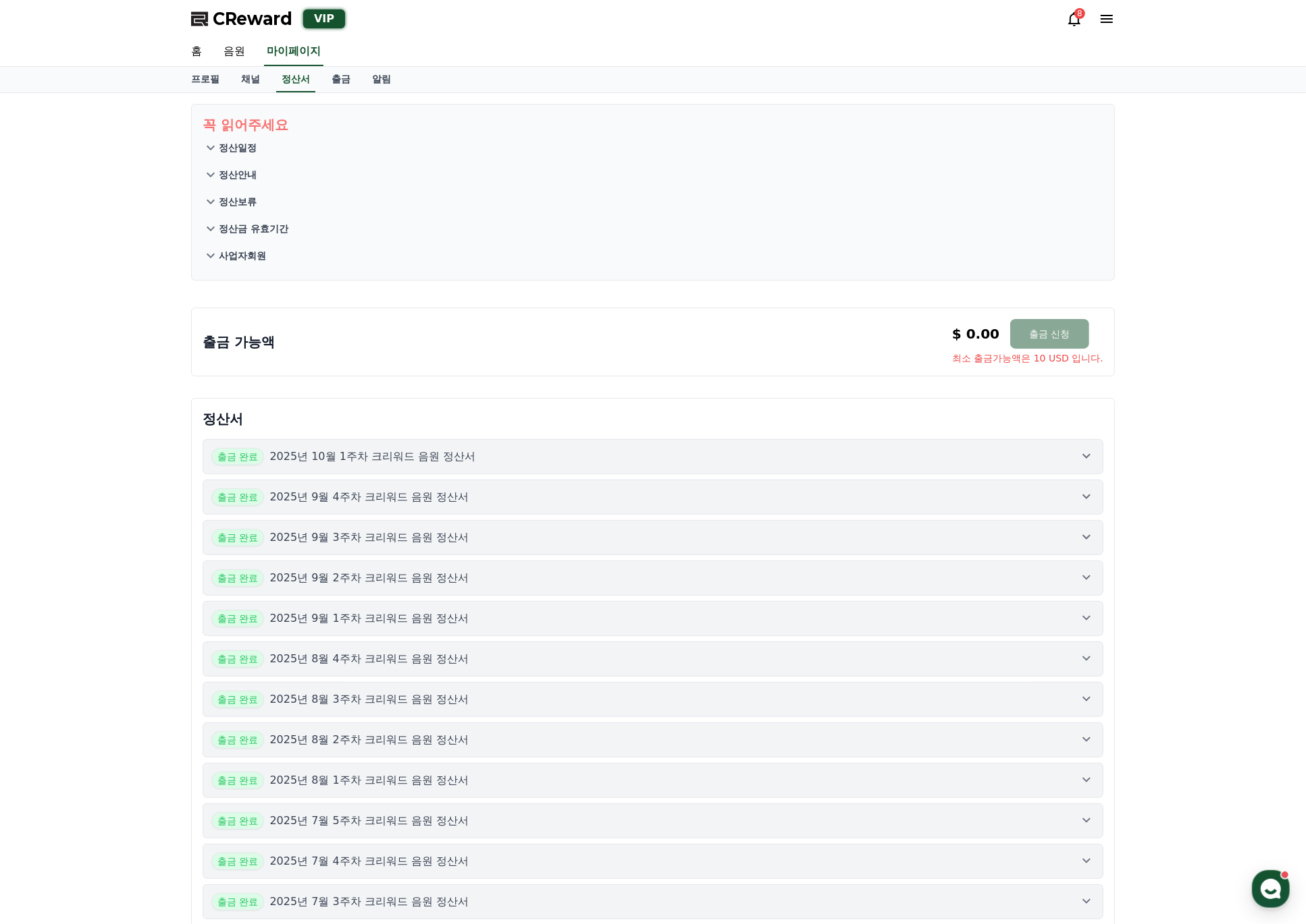
click at [446, 494] on p "2025년 9월 4주차 크리워드 음원 정산서" at bounding box center [368, 497] width 199 height 16
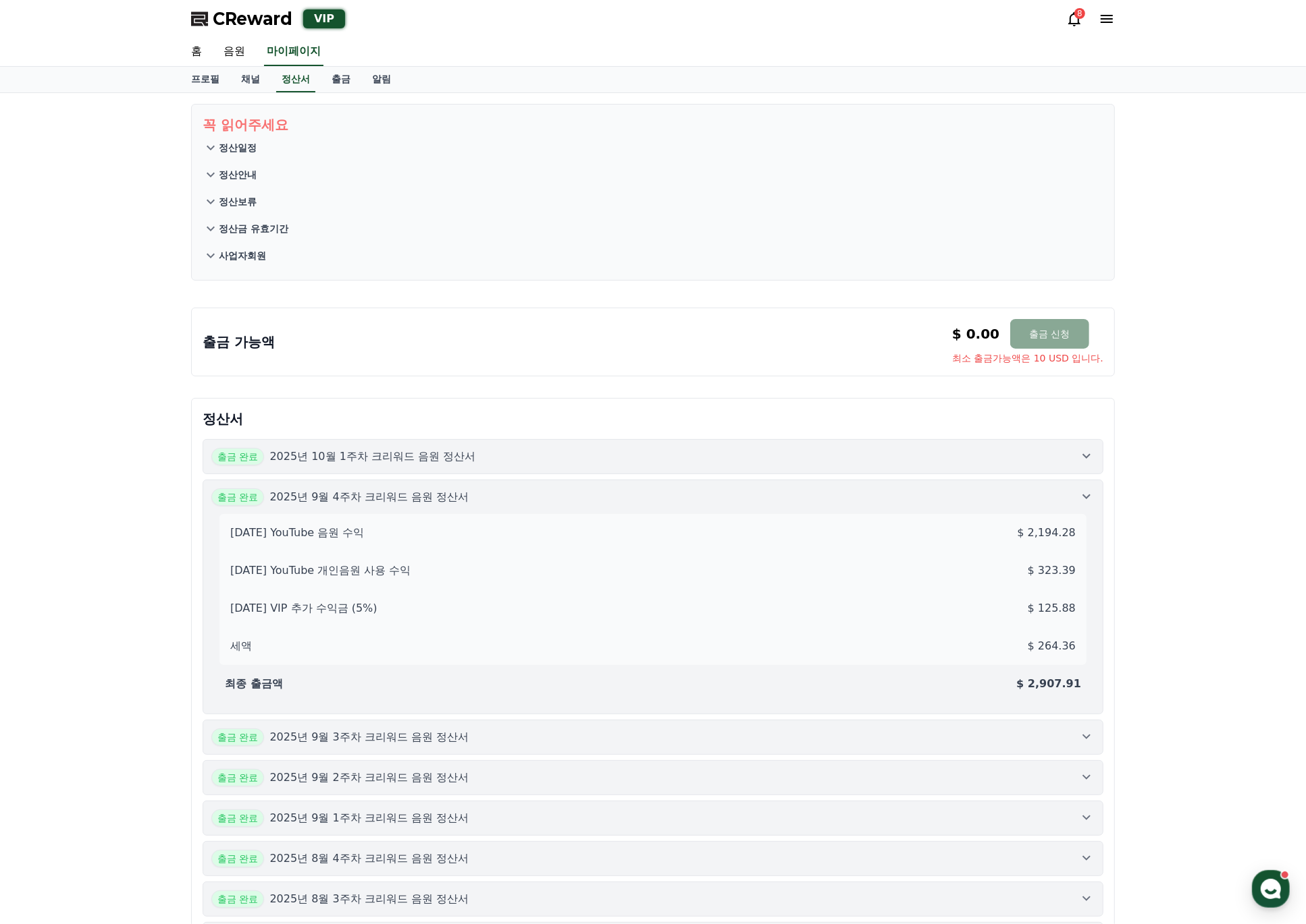
click at [446, 494] on p "2025년 9월 4주차 크리워드 음원 정산서" at bounding box center [368, 497] width 199 height 16
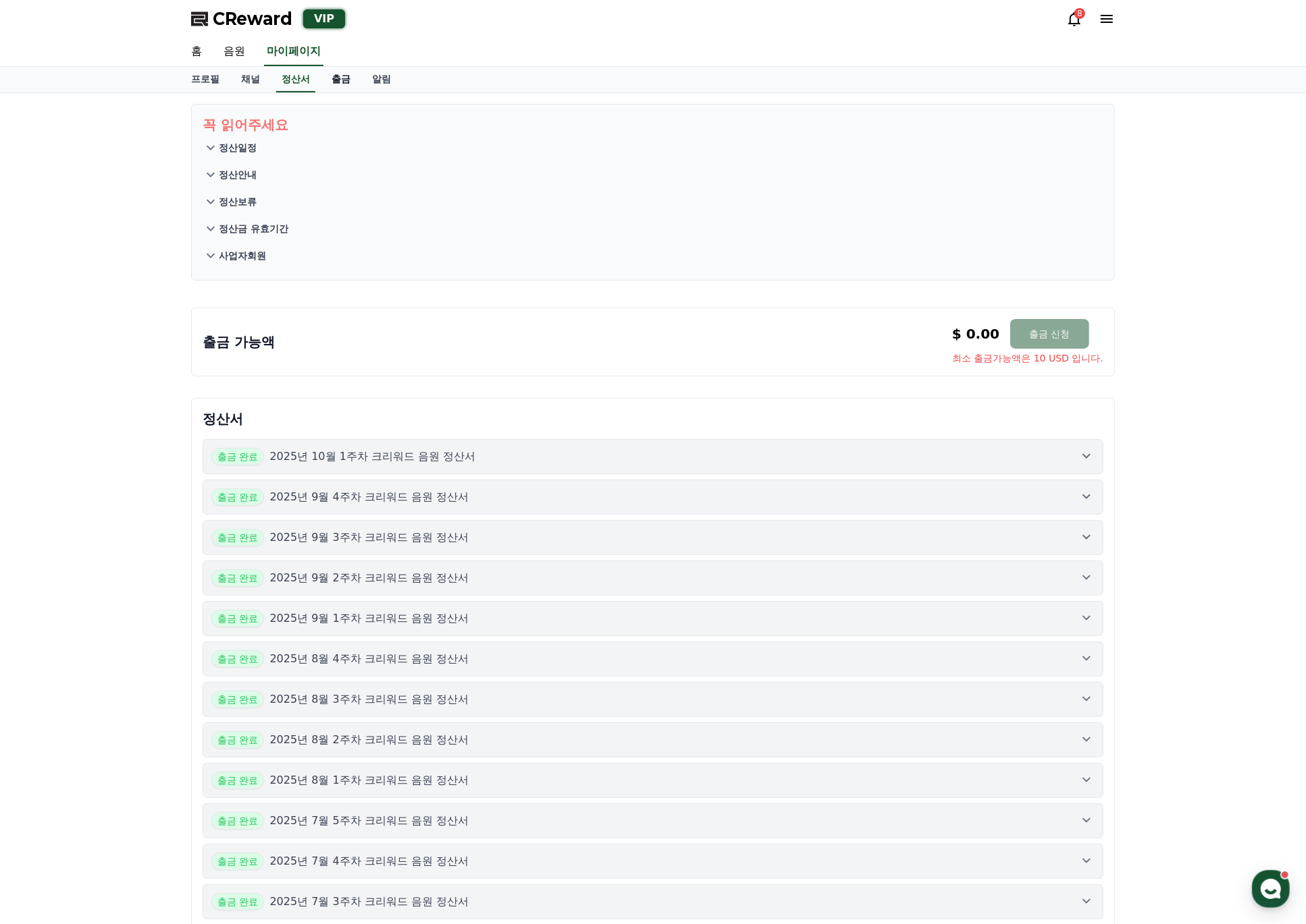
click at [336, 74] on link "출금" at bounding box center [341, 80] width 41 height 25
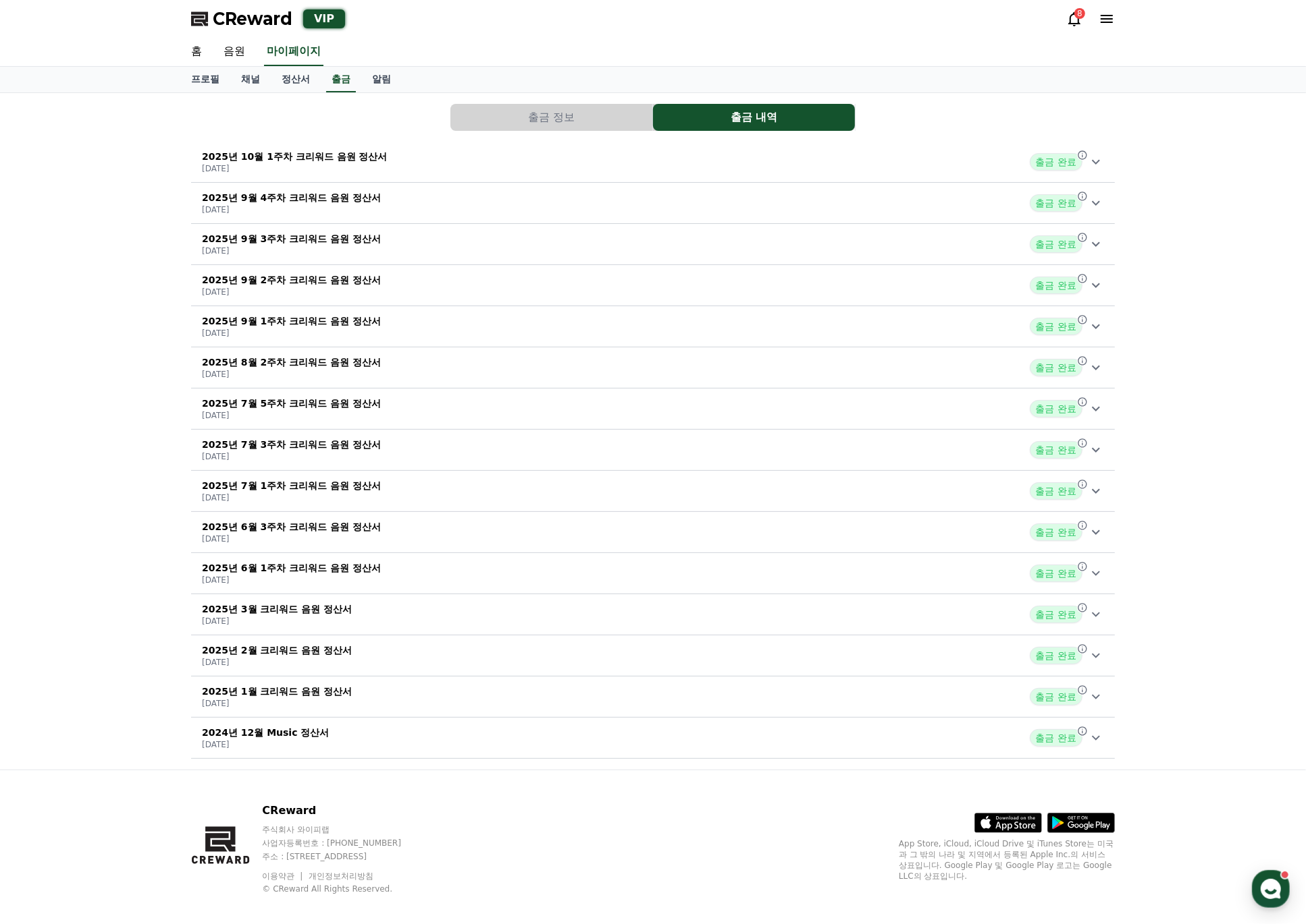
click at [502, 158] on div "2025년 10월 1주차 크리워드 음원 정산서 [DATE] 출금 완료" at bounding box center [653, 162] width 923 height 35
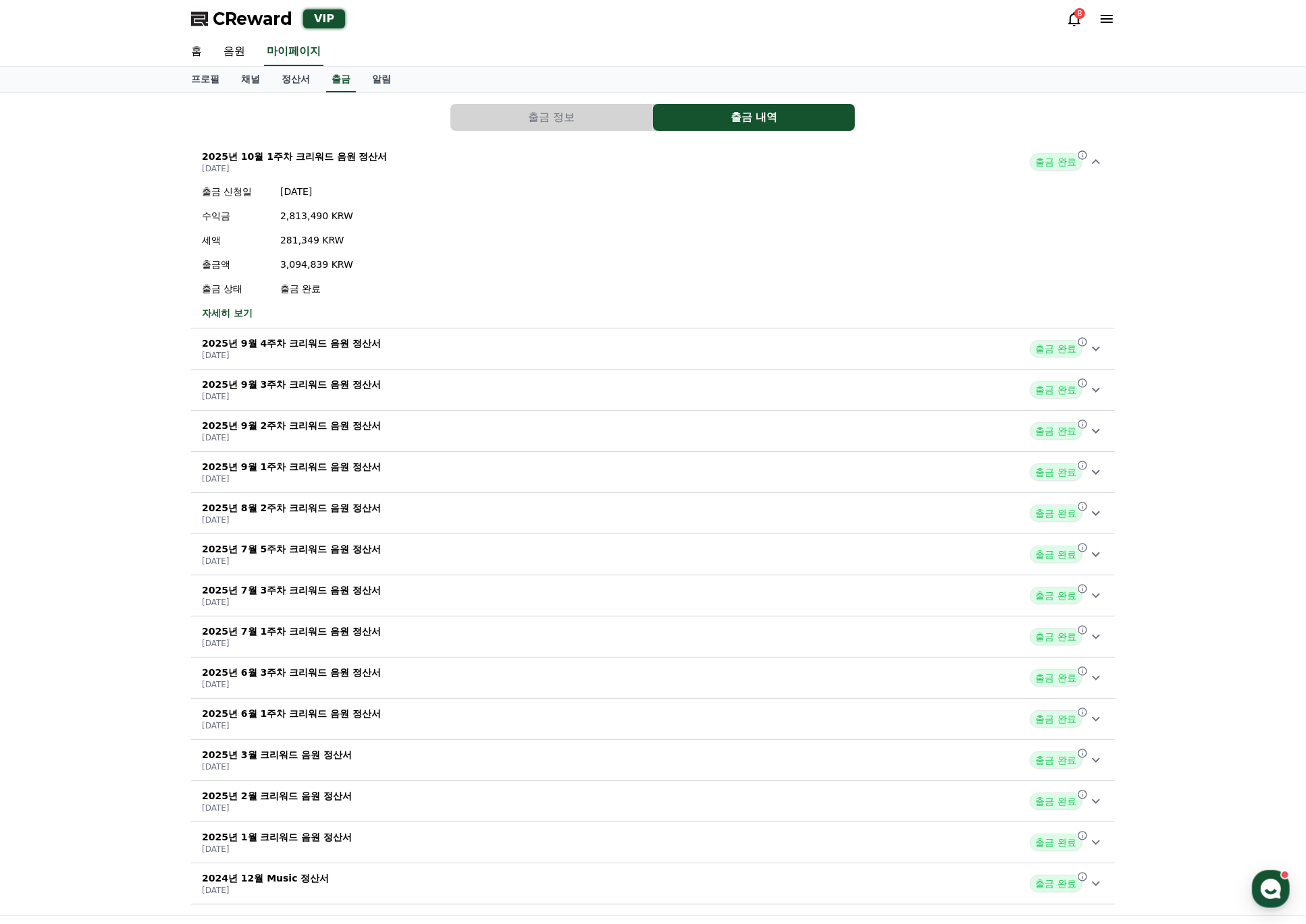
click at [502, 158] on div "2025년 10월 1주차 크리워드 음원 정산서 [DATE] 출금 완료" at bounding box center [653, 162] width 923 height 35
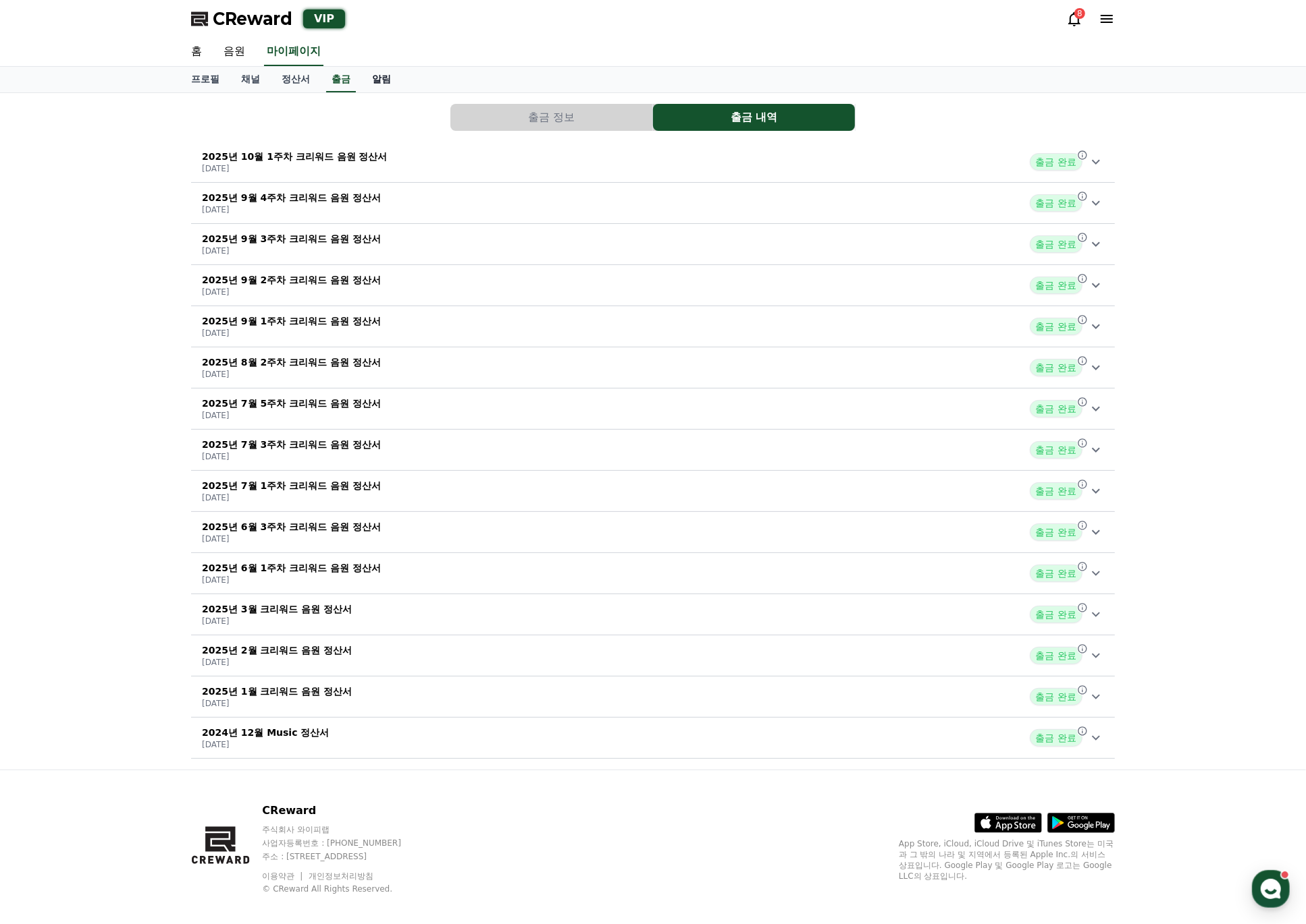
click at [378, 83] on link "알림" at bounding box center [382, 80] width 41 height 25
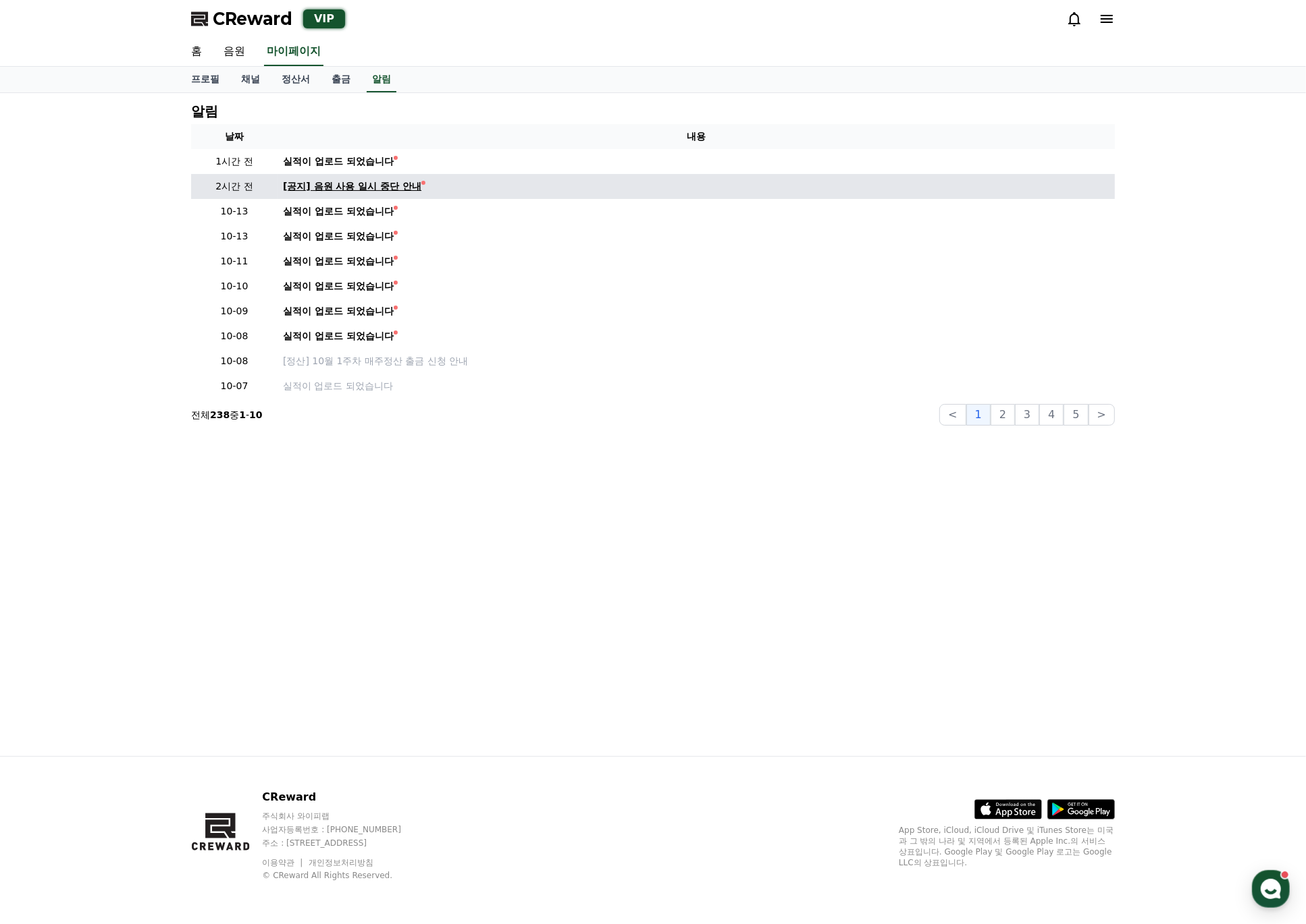
click at [343, 185] on div "[공지] 음원 사용 일시 중단 안내" at bounding box center [352, 186] width 139 height 15
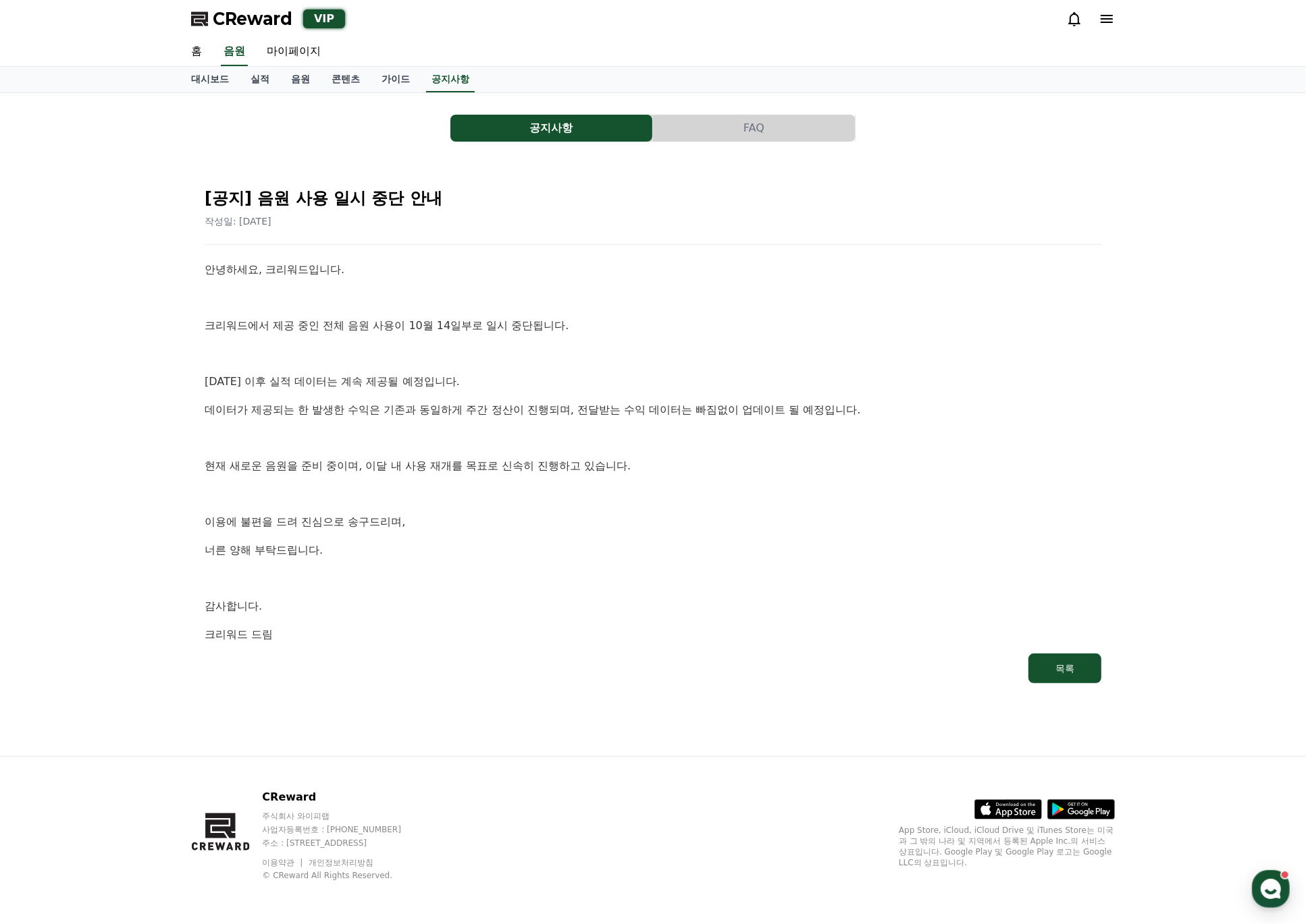
drag, startPoint x: 196, startPoint y: 378, endPoint x: 581, endPoint y: 530, distance: 413.9
click at [581, 530] on div "[공지] 음원 사용 일시 중단 안내 작성일: [DATE] 안녕하세요, 크리워드입니다. 크리워드에서 제공 중인 전체 음원 사용이 10월 14일부…" at bounding box center [653, 430] width 913 height 523
click at [599, 517] on p "이용에 불편을 드려 진심으로 송구드리며," at bounding box center [653, 522] width 896 height 17
